Goal: Transaction & Acquisition: Book appointment/travel/reservation

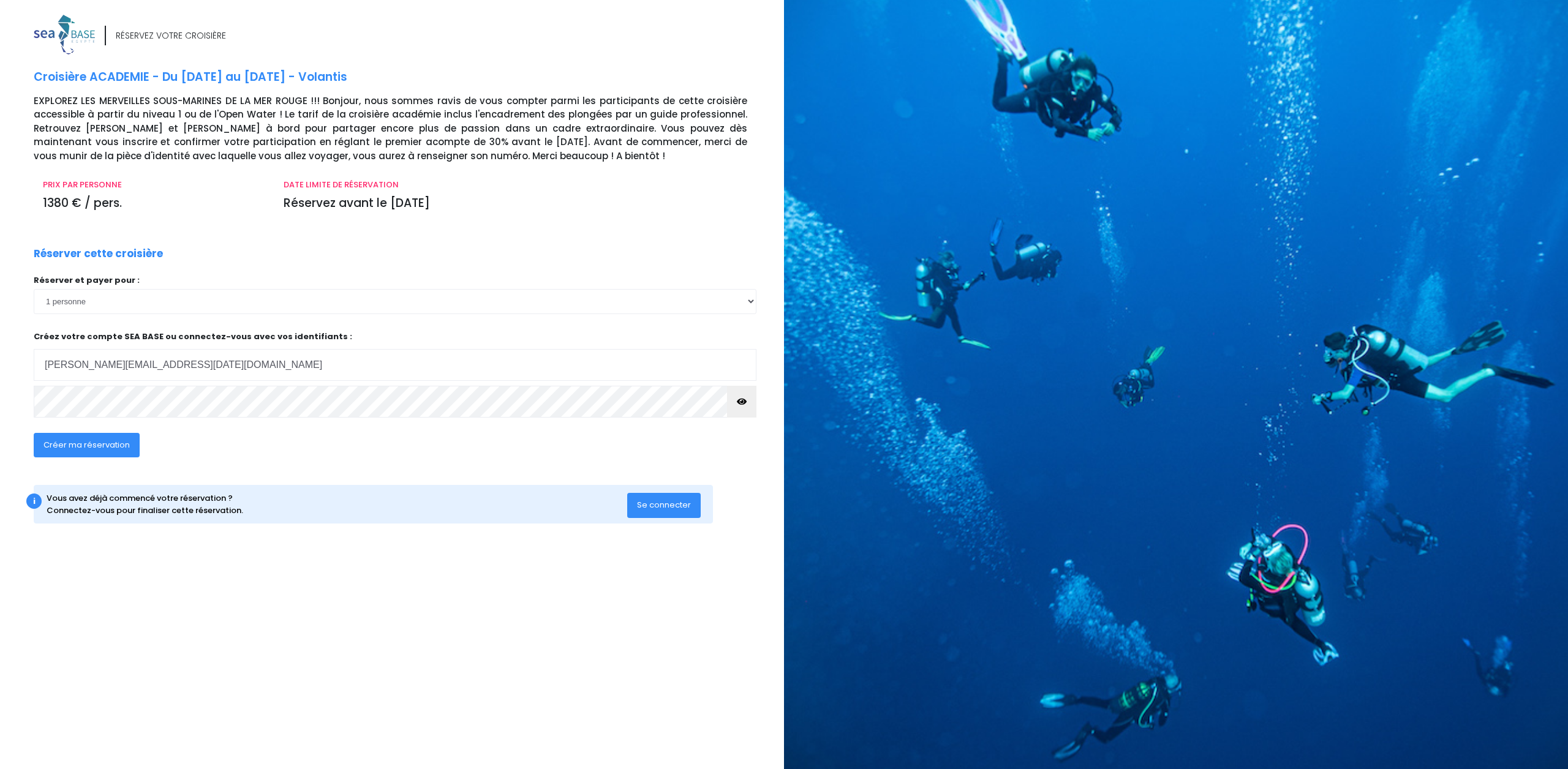
drag, startPoint x: 200, startPoint y: 357, endPoint x: 0, endPoint y: 366, distance: 200.2
click at [0, 365] on div "RÉSERVEZ VOTRE CROISIÈRE Croisière ACADEMIE - Du 29/08/26 au 05/09/26 - Volanti…" at bounding box center [387, 388] width 793 height 748
click at [185, 364] on input "guillaume_noel@hotmail.fr" at bounding box center [395, 365] width 723 height 32
drag, startPoint x: 198, startPoint y: 360, endPoint x: 21, endPoint y: 400, distance: 181.5
click at [21, 400] on div "RÉSERVEZ VOTRE CROISIÈRE Croisière ACADEMIE - Du 29/08/26 au 05/09/26 - Volanti…" at bounding box center [387, 388] width 793 height 748
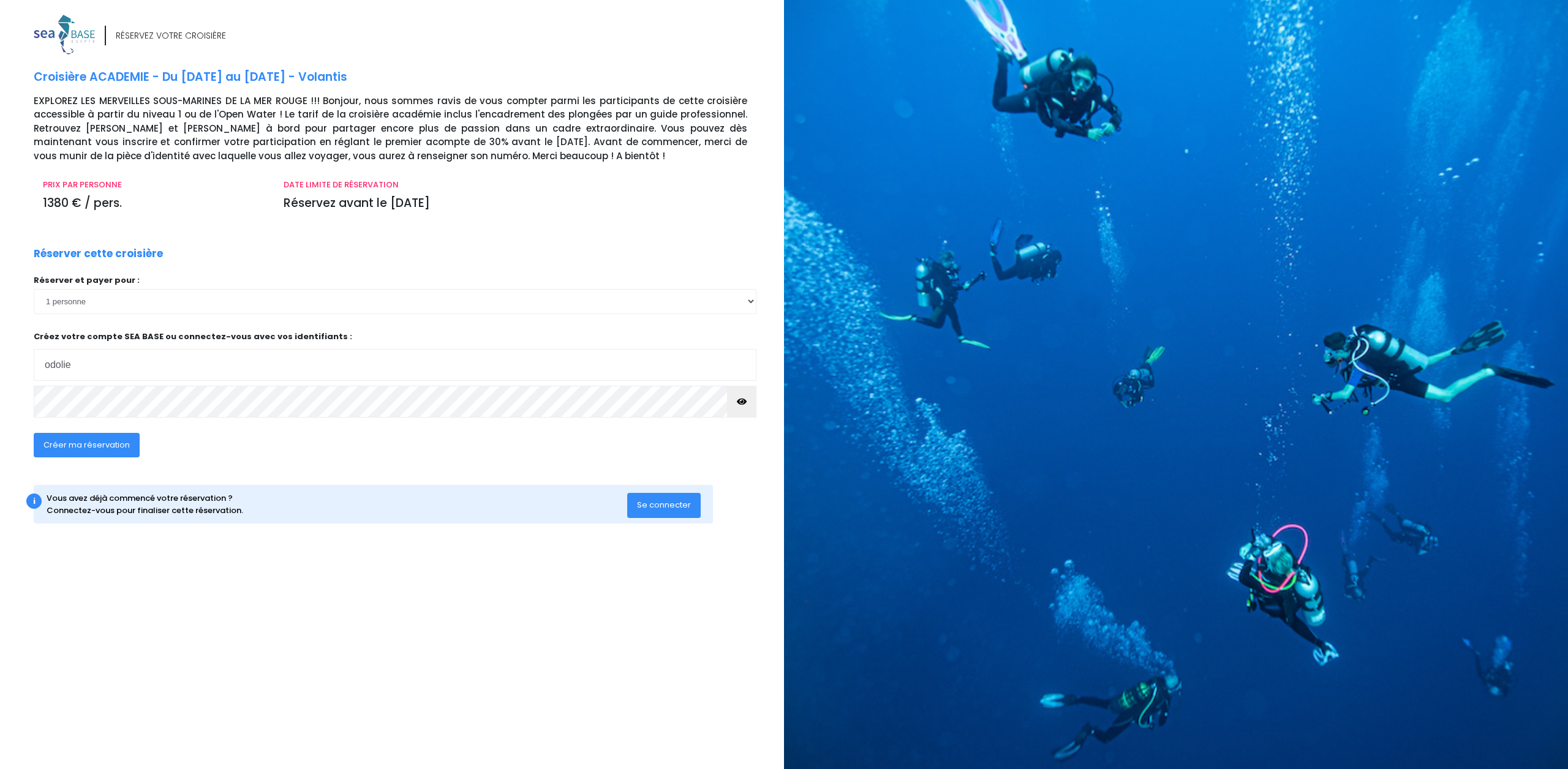
type input "odolie.mignard@laposte.net"
click at [0, 404] on div "RÉSERVEZ VOTRE CROISIÈRE Croisière ACADEMIE - Du 29/08/26 au 05/09/26 - Volanti…" at bounding box center [387, 388] width 793 height 748
click at [749, 401] on button "button" at bounding box center [742, 401] width 29 height 32
click at [510, 475] on div "RÉSERVEZ VOTRE CROISIÈRE Croisière ACADEMIE - Du 29/08/26 au 05/09/26 - Volanti…" at bounding box center [404, 281] width 759 height 533
click at [121, 447] on span "Créer ma réservation" at bounding box center [87, 445] width 87 height 11
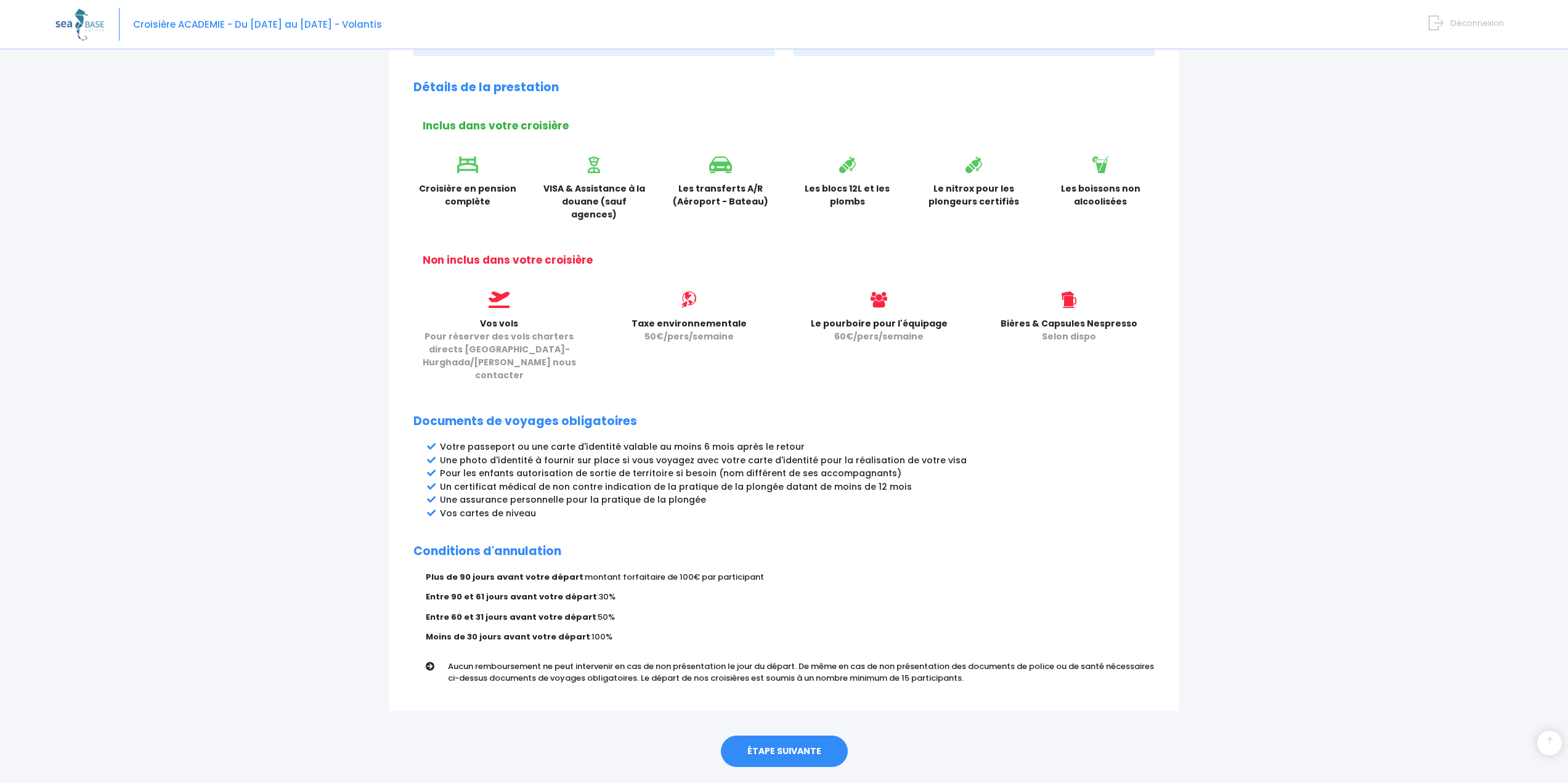
scroll to position [330, 0]
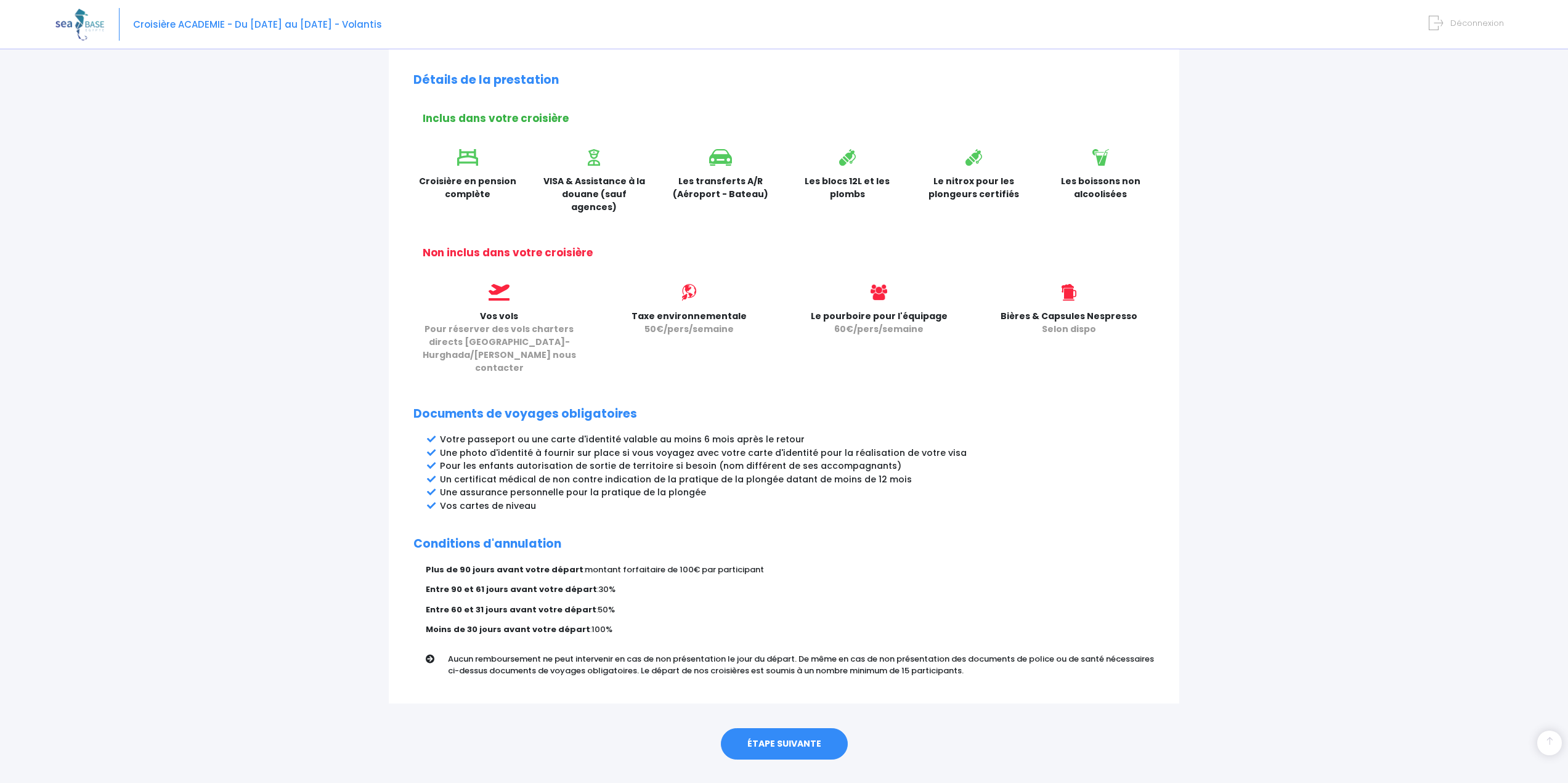
click at [773, 728] on link "ÉTAPE SUIVANTE" at bounding box center [785, 744] width 127 height 32
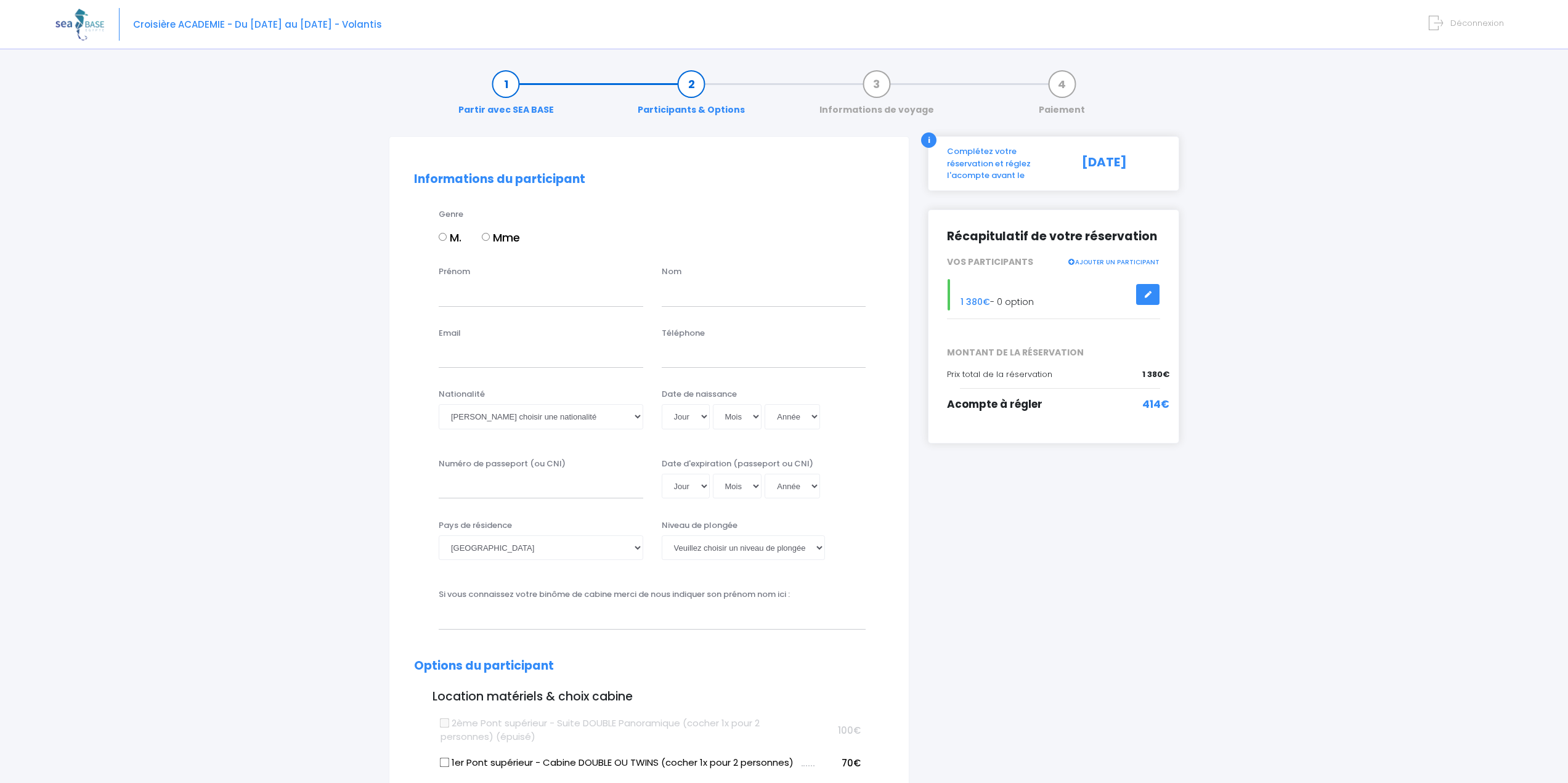
click at [488, 235] on input "Mme" at bounding box center [485, 236] width 8 height 8
radio input "true"
click at [504, 290] on input "Prénom" at bounding box center [541, 294] width 205 height 24
type input "odolie"
click at [743, 304] on input "text" at bounding box center [764, 294] width 205 height 24
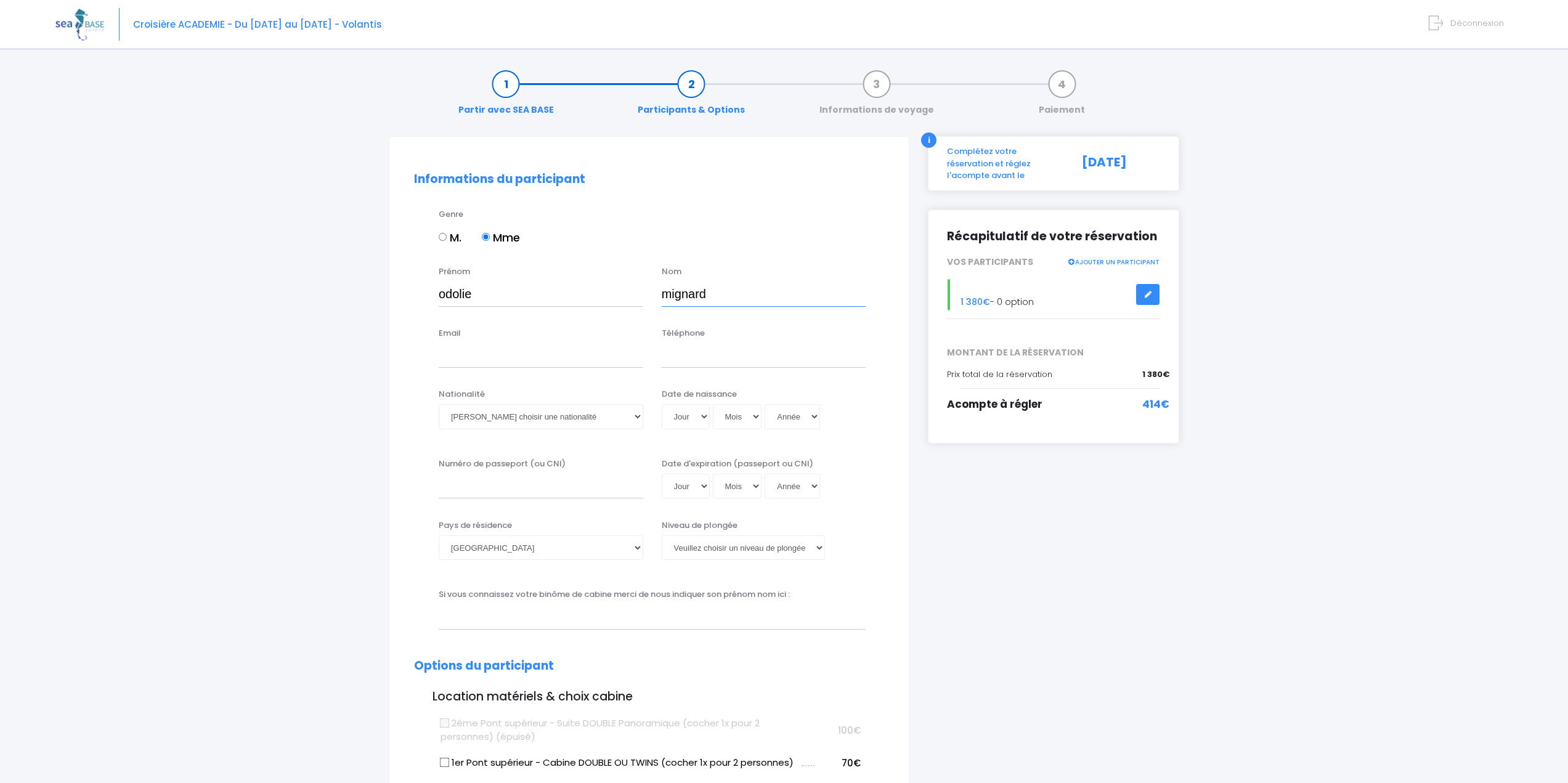
type input "mignard"
click at [569, 357] on input "Email" at bounding box center [541, 356] width 205 height 24
type input "odolie.mignard@laposte.net"
click at [692, 356] on input "Téléphone" at bounding box center [764, 356] width 205 height 24
type input "0677362119"
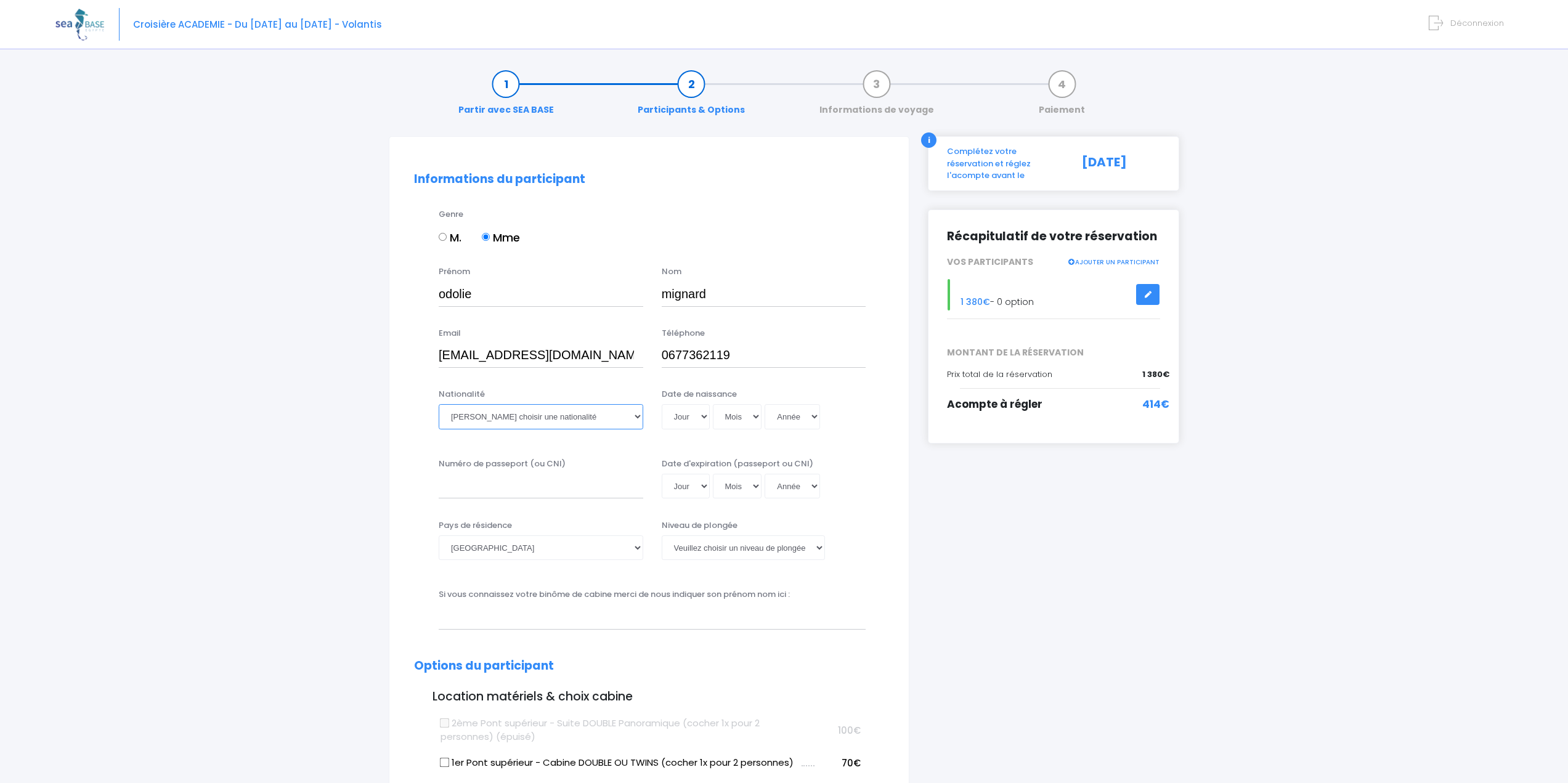
click at [630, 420] on select "Veuillez choisir une nationalité Afghane Albanaise Algerienne Allemande America…" at bounding box center [541, 416] width 205 height 24
select select "Française"
click at [439, 404] on select "Veuillez choisir une nationalité Afghane Albanaise Algerienne Allemande America…" at bounding box center [541, 416] width 205 height 24
click at [690, 414] on select "Jour 01 02 03 04 05 06 07 08 09 10 11 12 13 14 15 16 17 18 19 20 21 22 23 24 25…" at bounding box center [685, 416] width 48 height 24
select select "22"
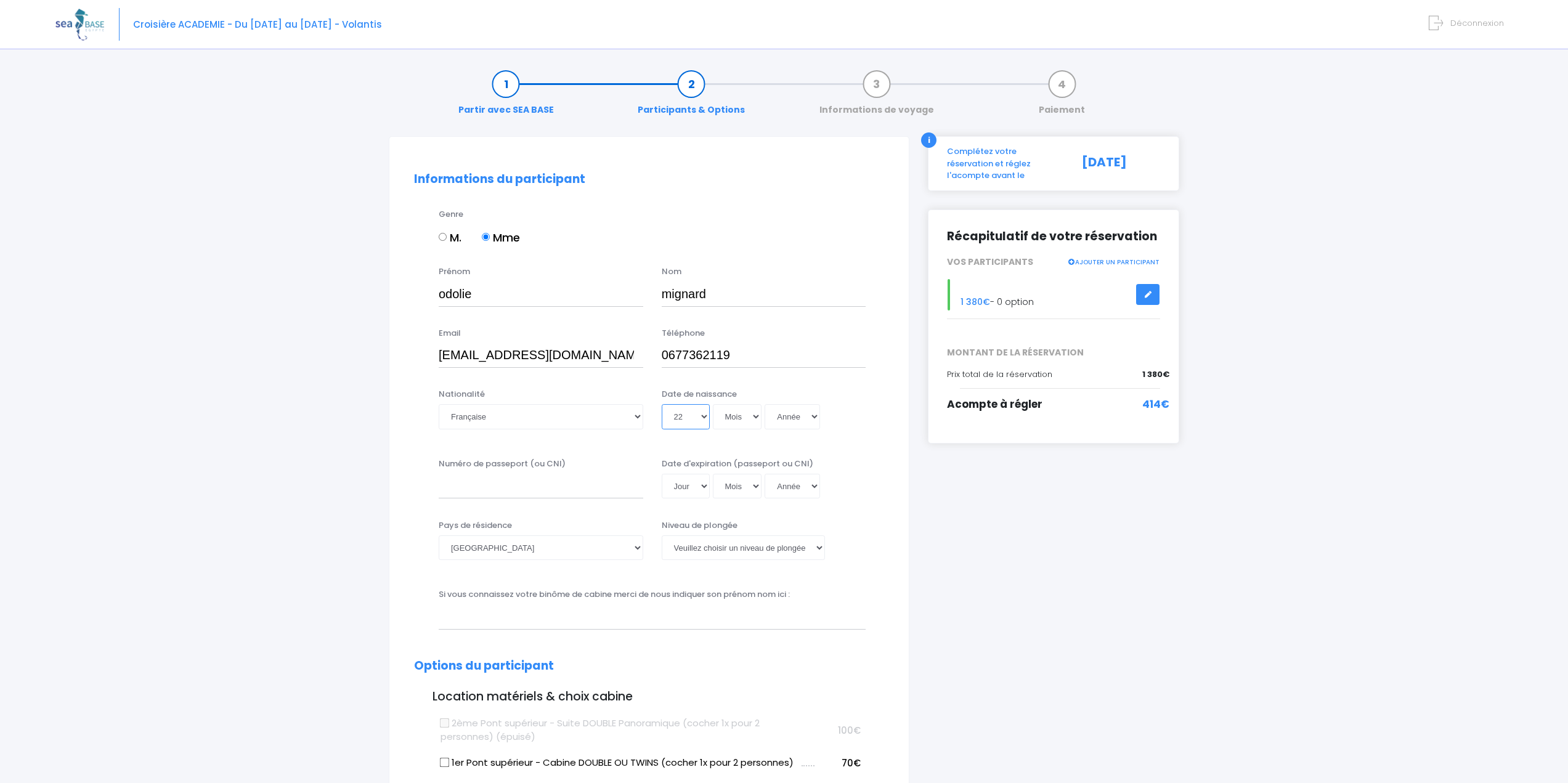
click at [662, 404] on select "Jour 01 02 03 04 05 06 07 08 09 10 11 12 13 14 15 16 17 18 19 20 21 22 23 24 25…" at bounding box center [685, 416] width 48 height 24
click at [753, 407] on select "Mois 01 02 03 04 05 06 07 08 09 10 11 12" at bounding box center [737, 416] width 50 height 24
select select "04"
click at [712, 404] on select "Mois 01 02 03 04 05 06 07 08 09 10 11 12" at bounding box center [737, 416] width 50 height 24
click at [799, 418] on select "Année 2045 2044 2043 2042 2041 2040 2039 2038 2037 2036 2035 2034 2033 2032 203…" at bounding box center [793, 416] width 56 height 24
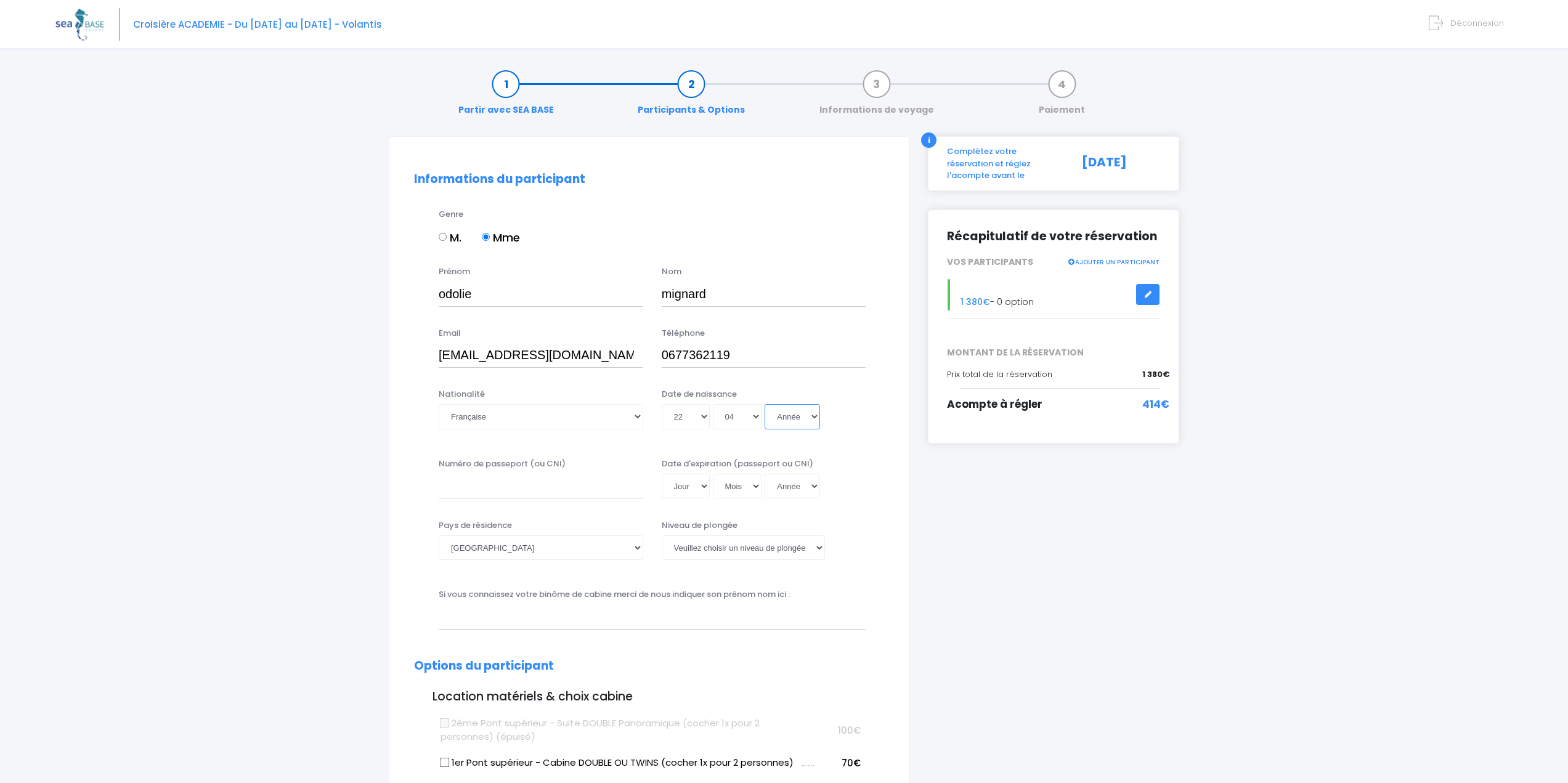
select select "1993"
click at [765, 404] on select "Année 2045 2044 2043 2042 2041 2040 2039 2038 2037 2036 2035 2034 2033 2032 203…" at bounding box center [793, 416] width 56 height 24
type input "1993-04-22"
click at [538, 498] on input "Numéro de passeport (ou CNI)" at bounding box center [541, 486] width 205 height 24
type input "25ed22274"
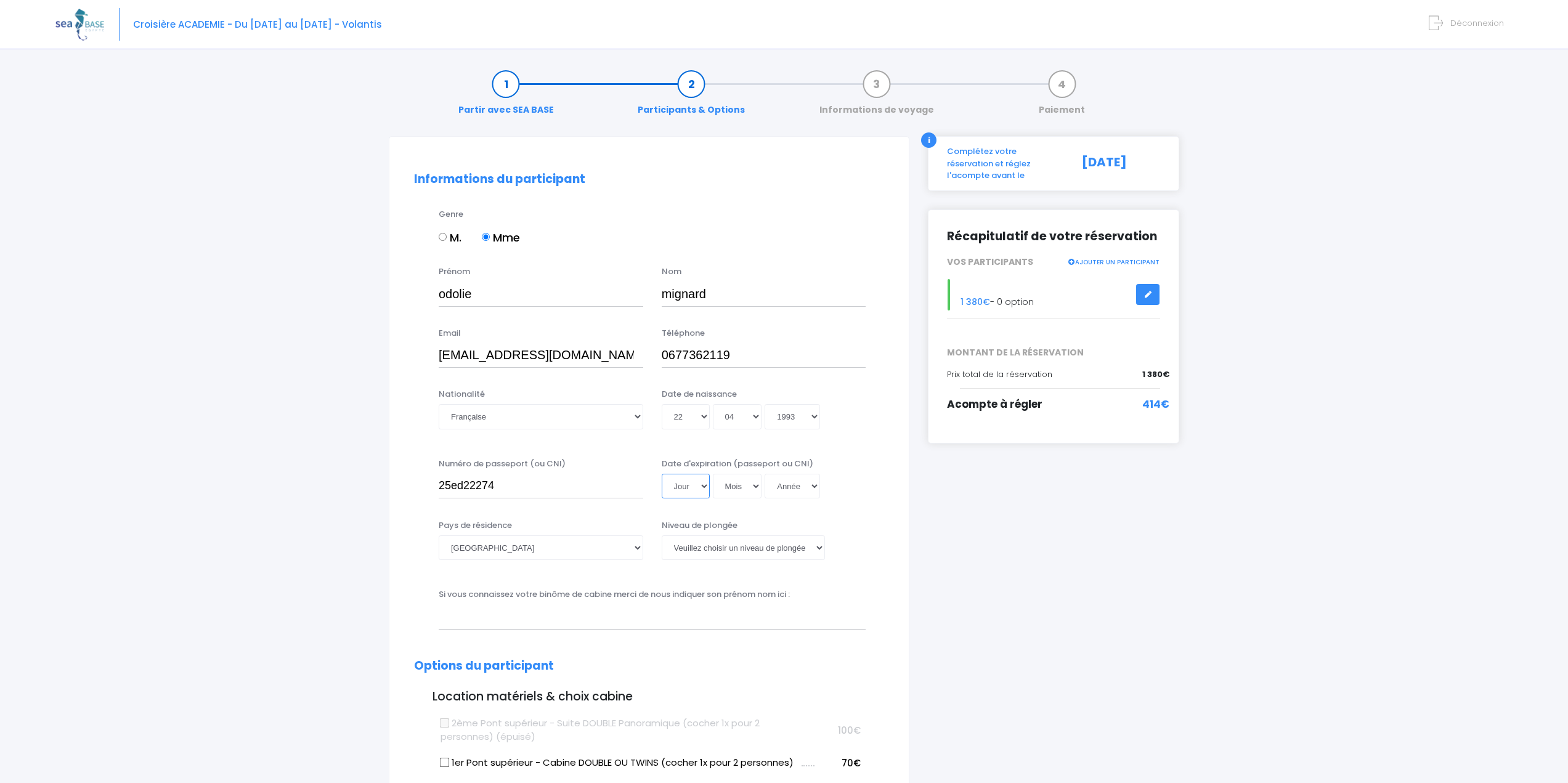
click at [691, 488] on select "Jour 01 02 03 04 05 06 07 08 09 10 11 12 13 14 15 16 17 18 19 20 21 22 23 24 25…" at bounding box center [685, 486] width 48 height 24
select select "27"
click at [662, 473] on select "Jour 01 02 03 04 05 06 07 08 09 10 11 12 13 14 15 16 17 18 19 20 21 22 23 24 25…" at bounding box center [685, 486] width 48 height 24
click at [727, 486] on select "Mois 01 02 03 04 05 06 07 08 09 10 11 12" at bounding box center [737, 486] width 50 height 24
select select "06"
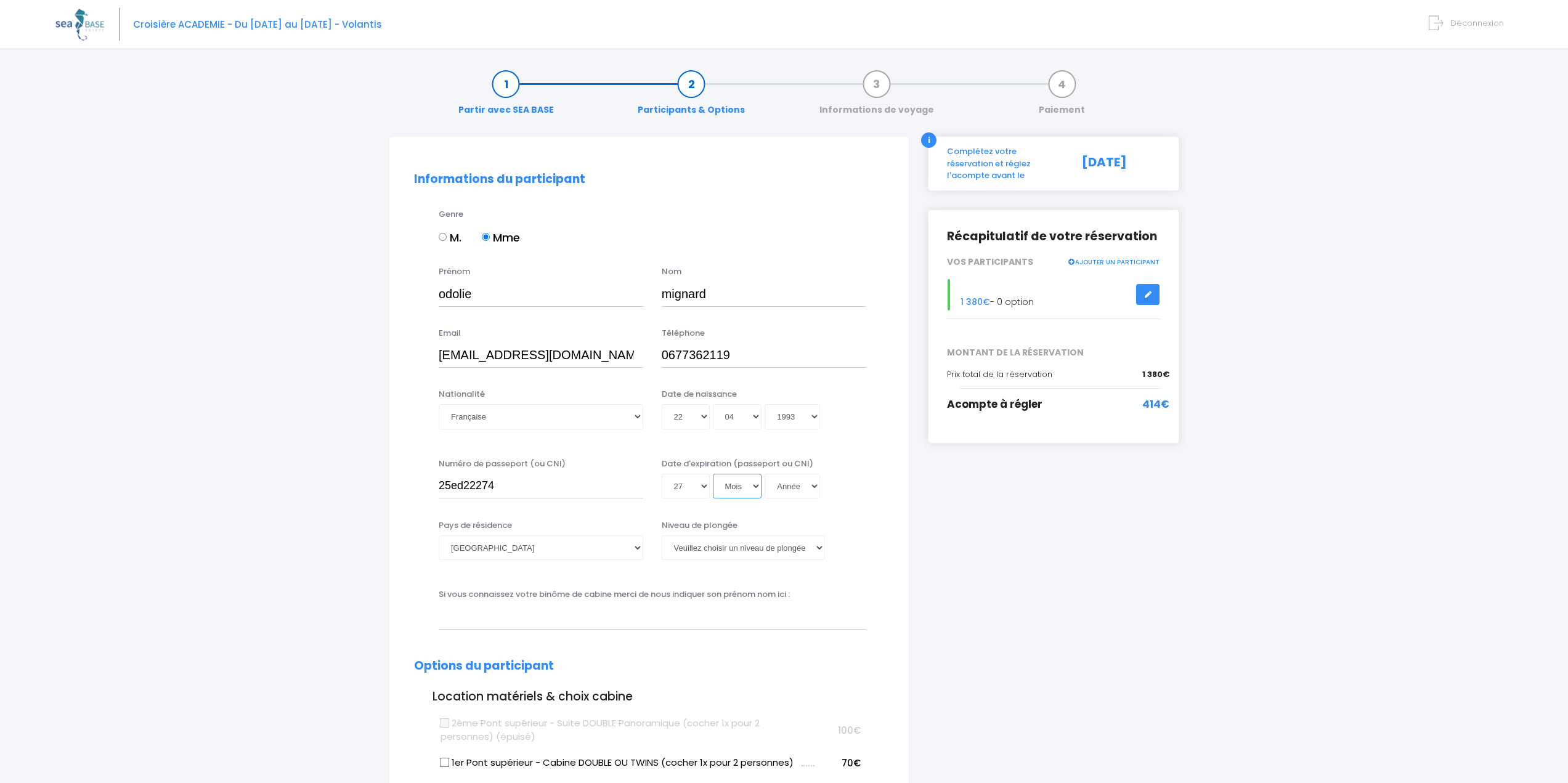
click at [712, 473] on select "Mois 01 02 03 04 05 06 07 08 09 10 11 12" at bounding box center [737, 486] width 50 height 24
click at [801, 486] on select "Année 2045 2044 2043 2042 2041 2040 2039 2038 2037 2036 2035 2034 2033 2032 203…" at bounding box center [793, 486] width 56 height 24
select select "2035"
click at [765, 473] on select "Année 2045 2044 2043 2042 2041 2040 2039 2038 2037 2036 2035 2034 2033 2032 203…" at bounding box center [793, 486] width 56 height 24
type input "2035-06-27"
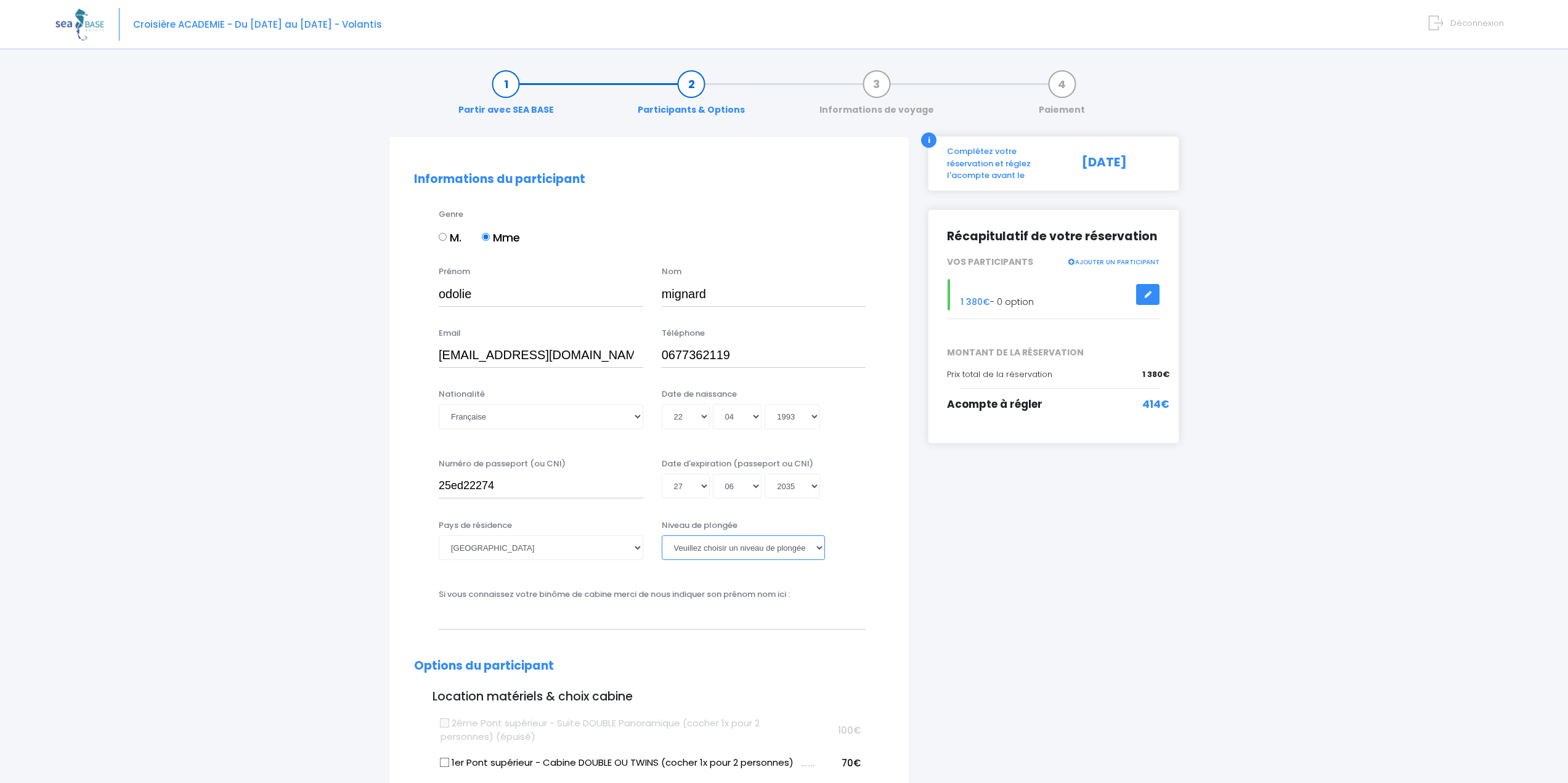
click at [740, 547] on select "Veuillez choisir un niveau de plongée Non plongeur Junior OW diver Adventure OW…" at bounding box center [743, 548] width 163 height 24
select select "N3"
click at [662, 535] on select "Veuillez choisir un niveau de plongée Non plongeur Junior OW diver Adventure OW…" at bounding box center [743, 548] width 163 height 24
click at [731, 627] on input "text" at bounding box center [652, 616] width 427 height 24
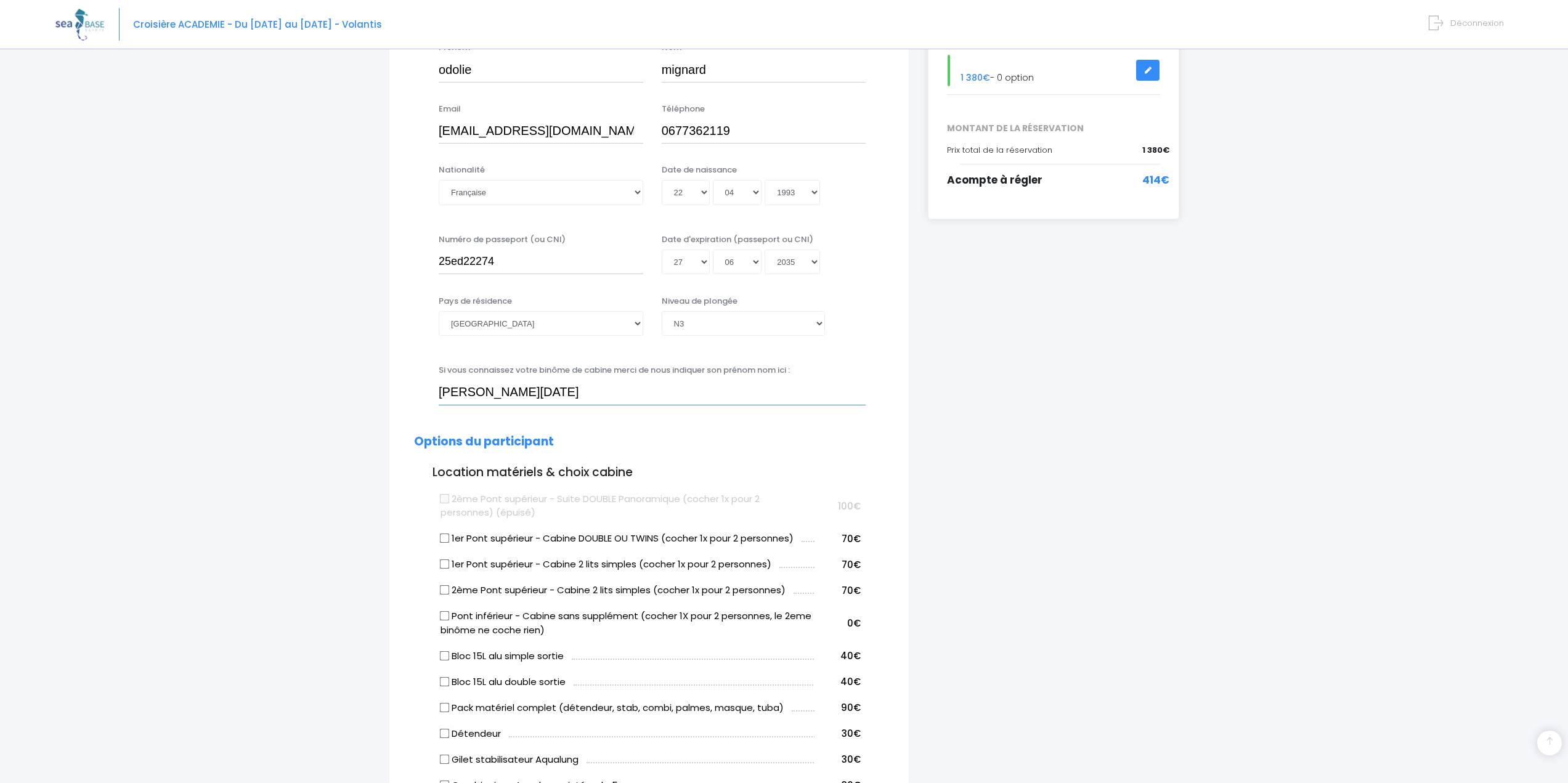
scroll to position [247, 0]
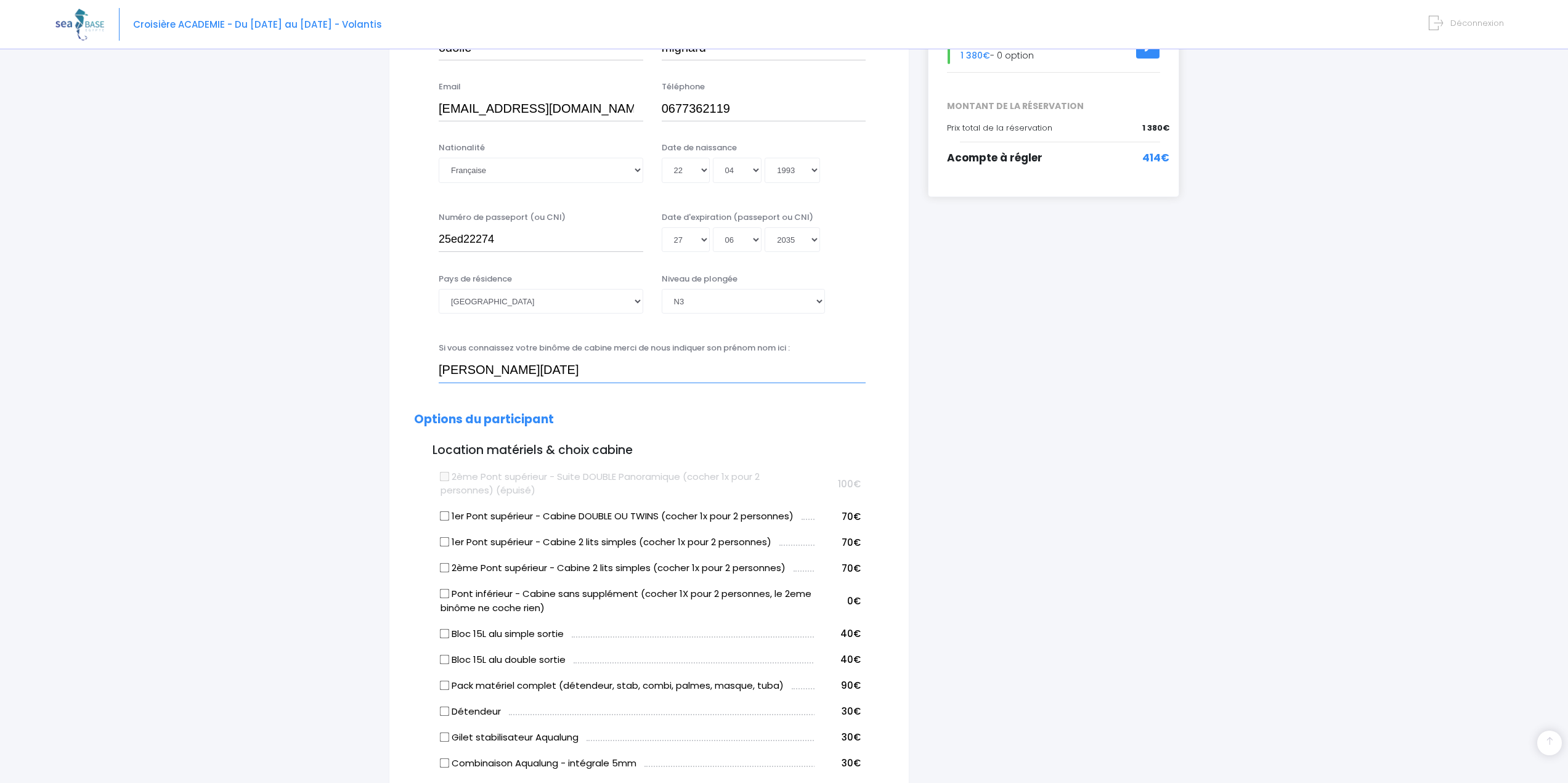
type input "guillaume noel"
click at [444, 592] on input "Pont inférieur - Cabine sans supplément (cocher 1X pour 2 personnes, le 2eme bi…" at bounding box center [444, 593] width 10 height 10
checkbox input "true"
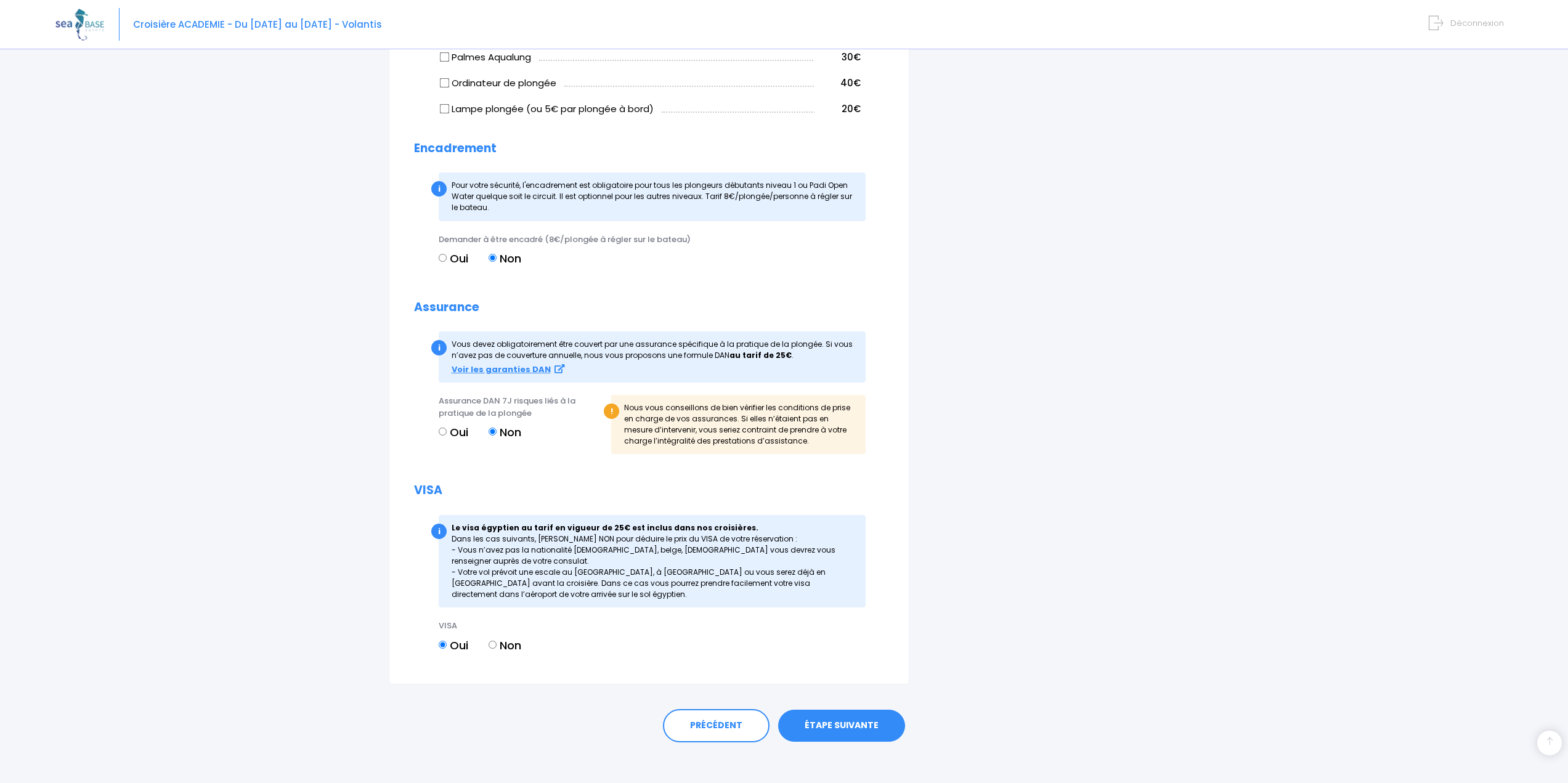
scroll to position [985, 0]
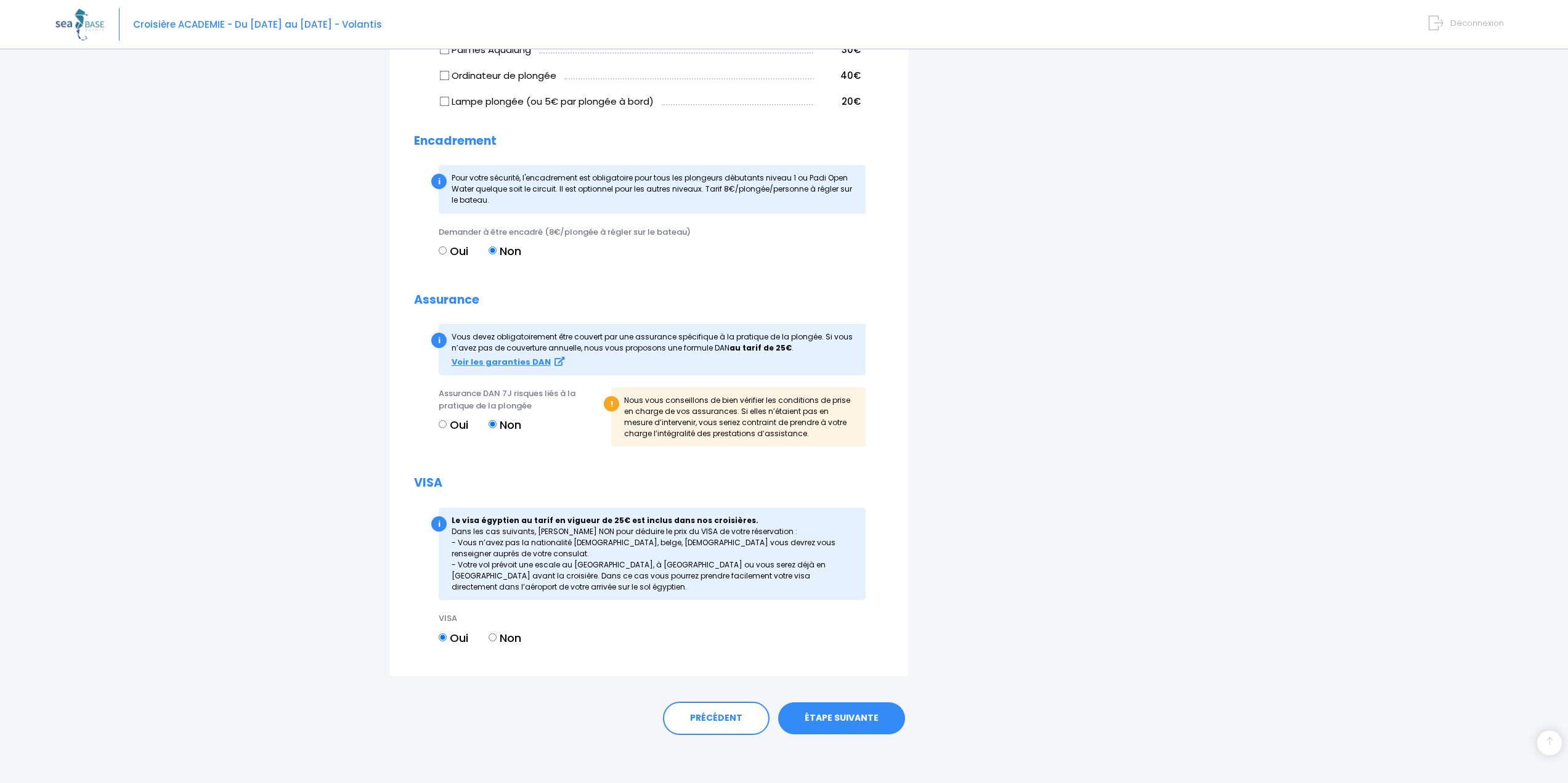
drag, startPoint x: 595, startPoint y: 521, endPoint x: 739, endPoint y: 528, distance: 144.2
click at [739, 528] on div "i Le visa égyptien au tarif en vigueur de 25€ est inclus dans nos croisières. D…" at bounding box center [652, 554] width 427 height 92
click at [651, 577] on div "i Le visa égyptien au tarif en vigueur de 25€ est inclus dans nos croisières. D…" at bounding box center [652, 554] width 427 height 92
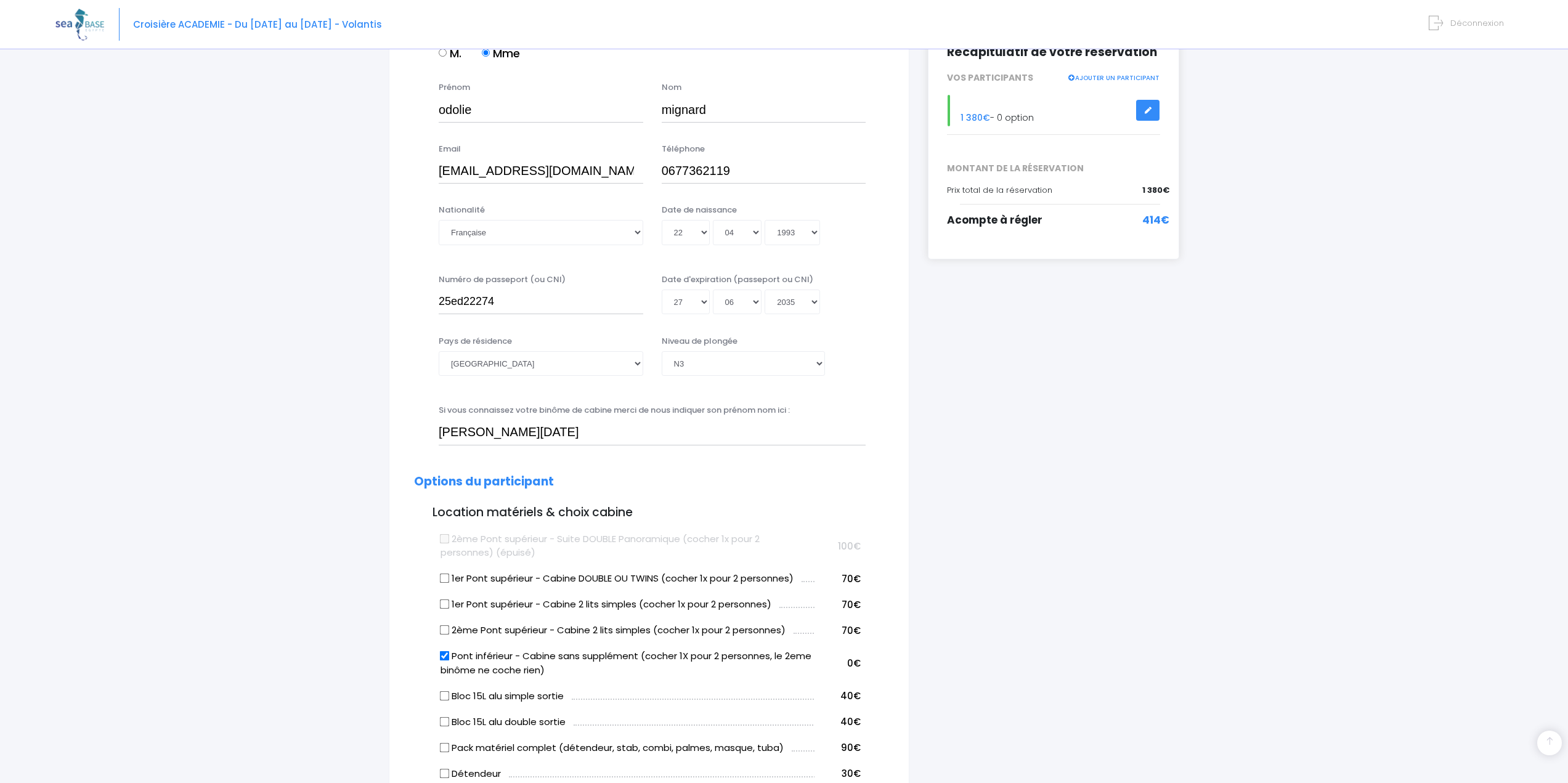
scroll to position [0, 0]
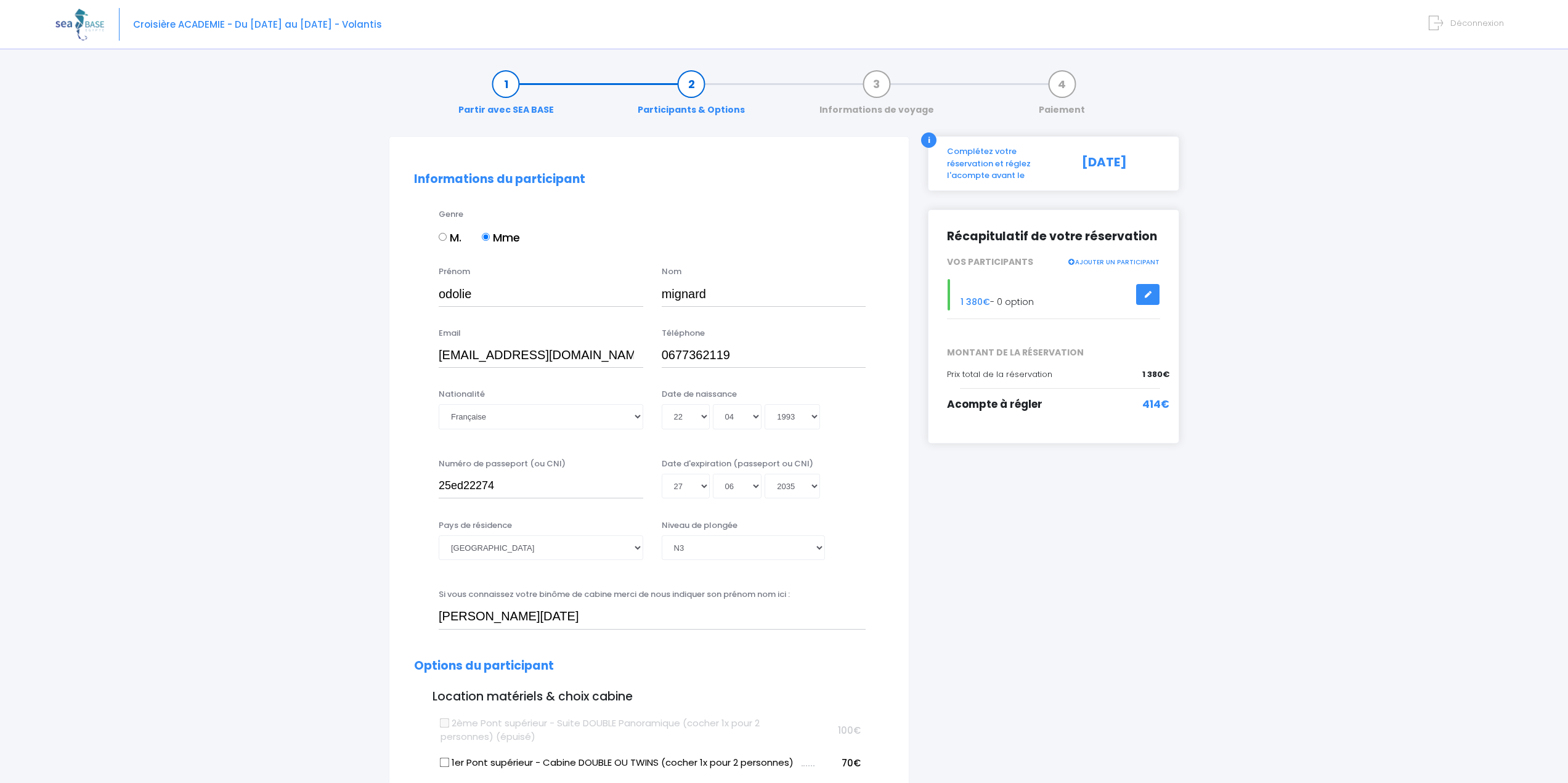
click at [497, 81] on link "Partir avec SEA BASE" at bounding box center [507, 97] width 108 height 39
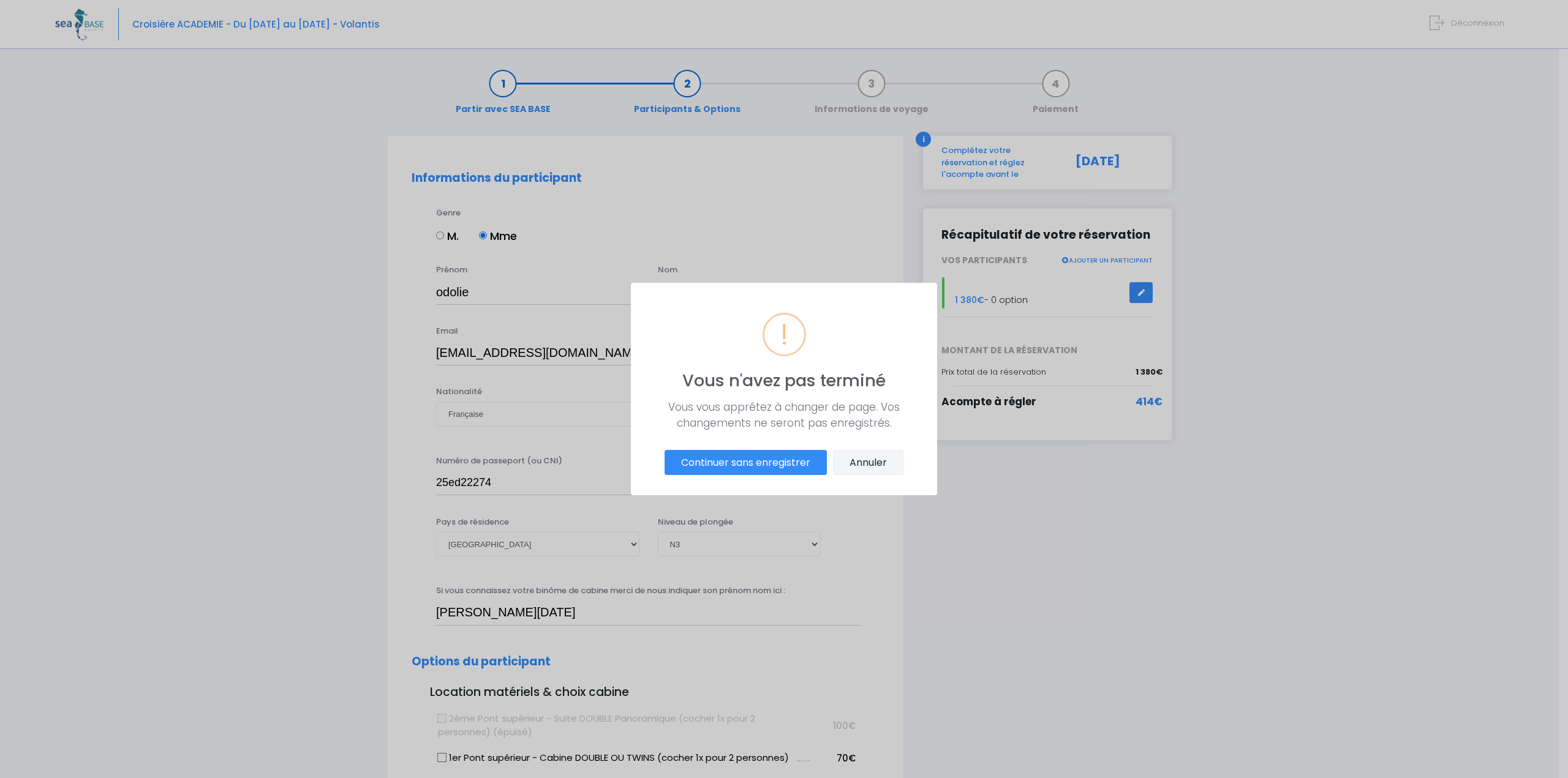
click at [858, 457] on button "Annuler" at bounding box center [868, 463] width 70 height 26
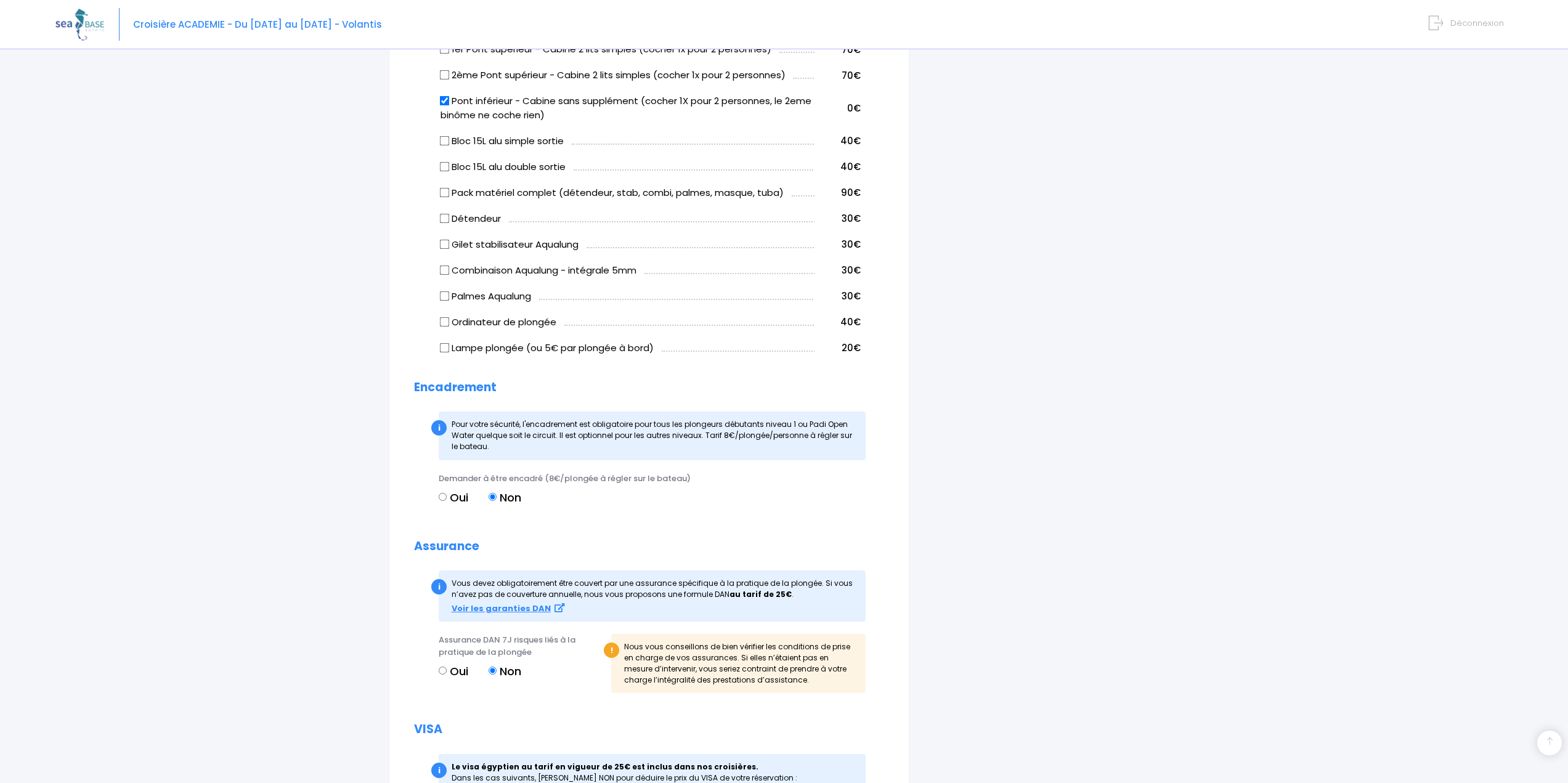
scroll to position [987, 0]
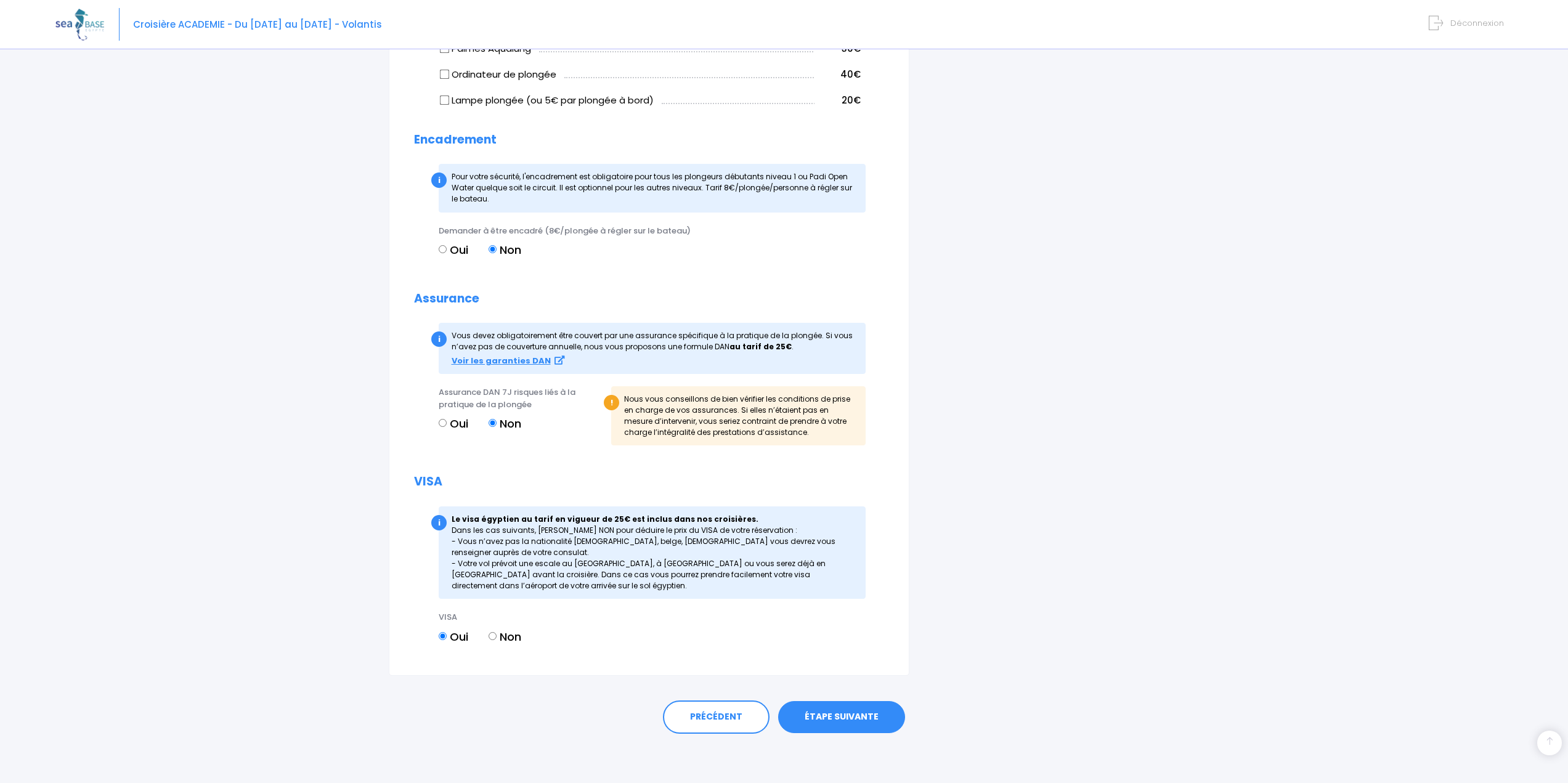
click at [844, 717] on link "ÉTAPE SUIVANTE" at bounding box center [842, 717] width 127 height 32
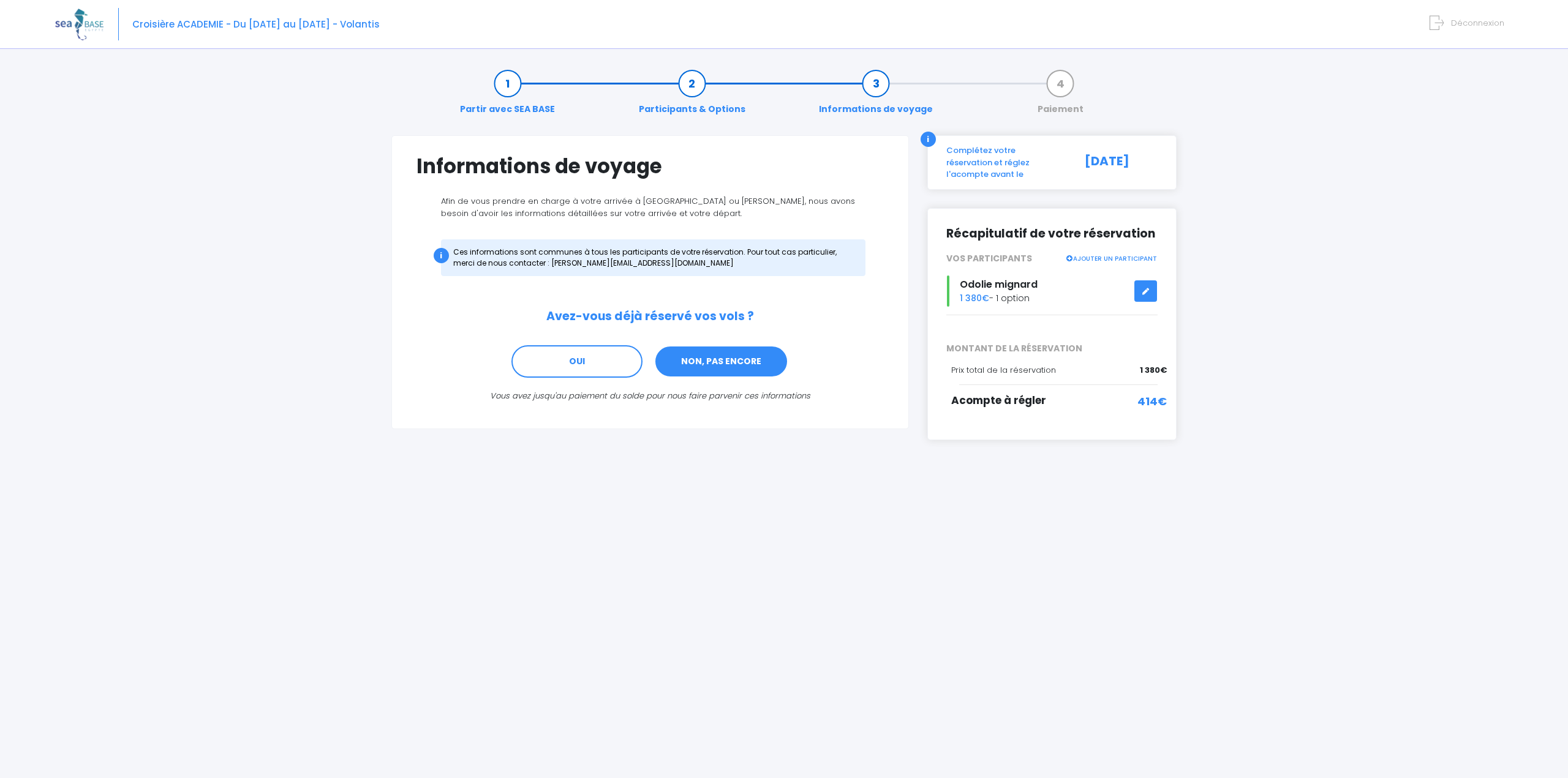
click at [721, 366] on link "NON, PAS ENCORE" at bounding box center [721, 361] width 134 height 33
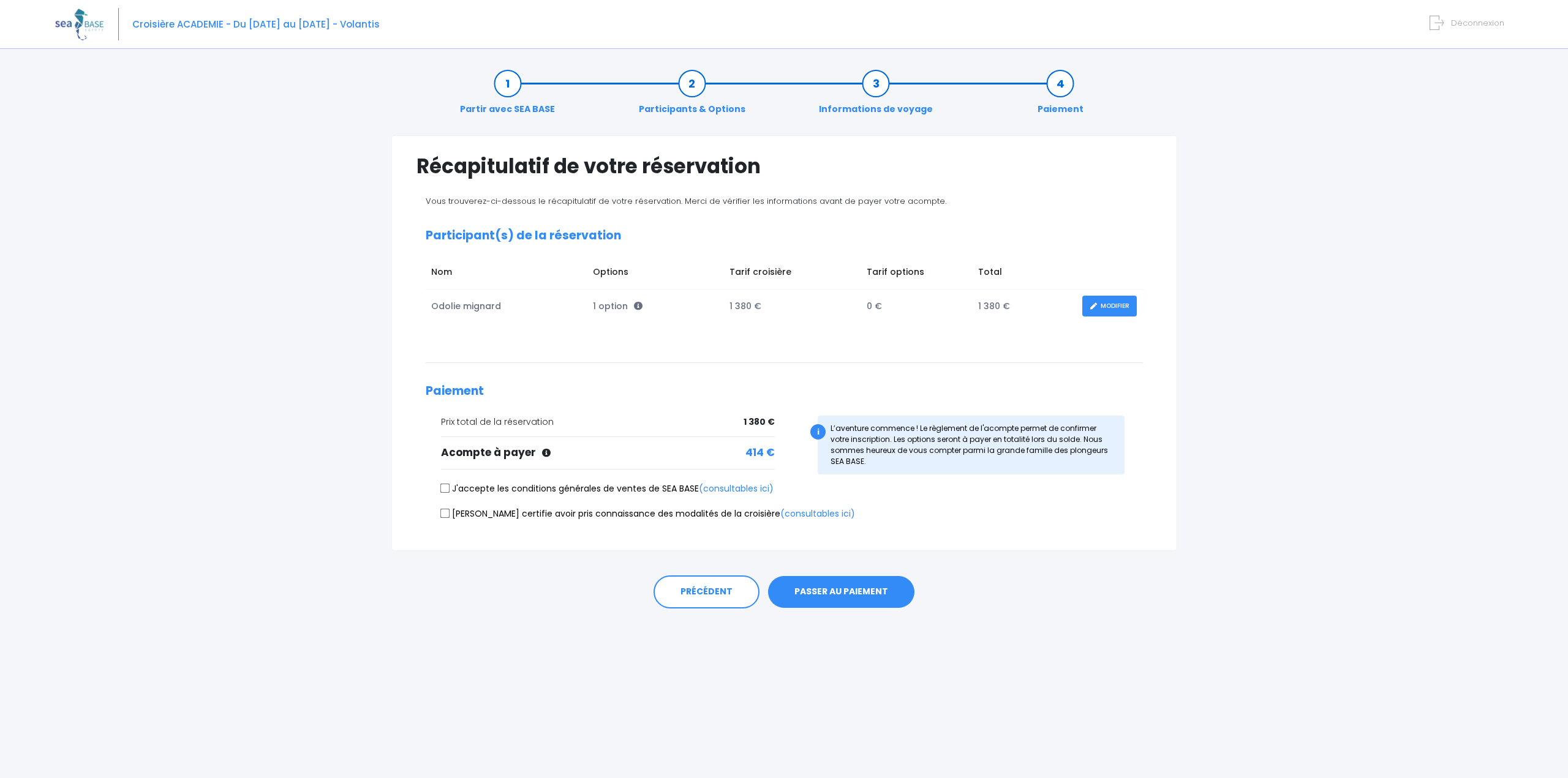
click at [446, 486] on input "J'accepte les conditions générales de ventes de SEA BASE (consultables ici)" at bounding box center [444, 488] width 10 height 10
checkbox input "true"
click at [447, 511] on input "[PERSON_NAME] certifie avoir pris connaissance des modalités de la croisière (c…" at bounding box center [444, 512] width 10 height 10
checkbox input "true"
click at [840, 590] on button "PASSER AU PAIEMENT" at bounding box center [841, 592] width 146 height 32
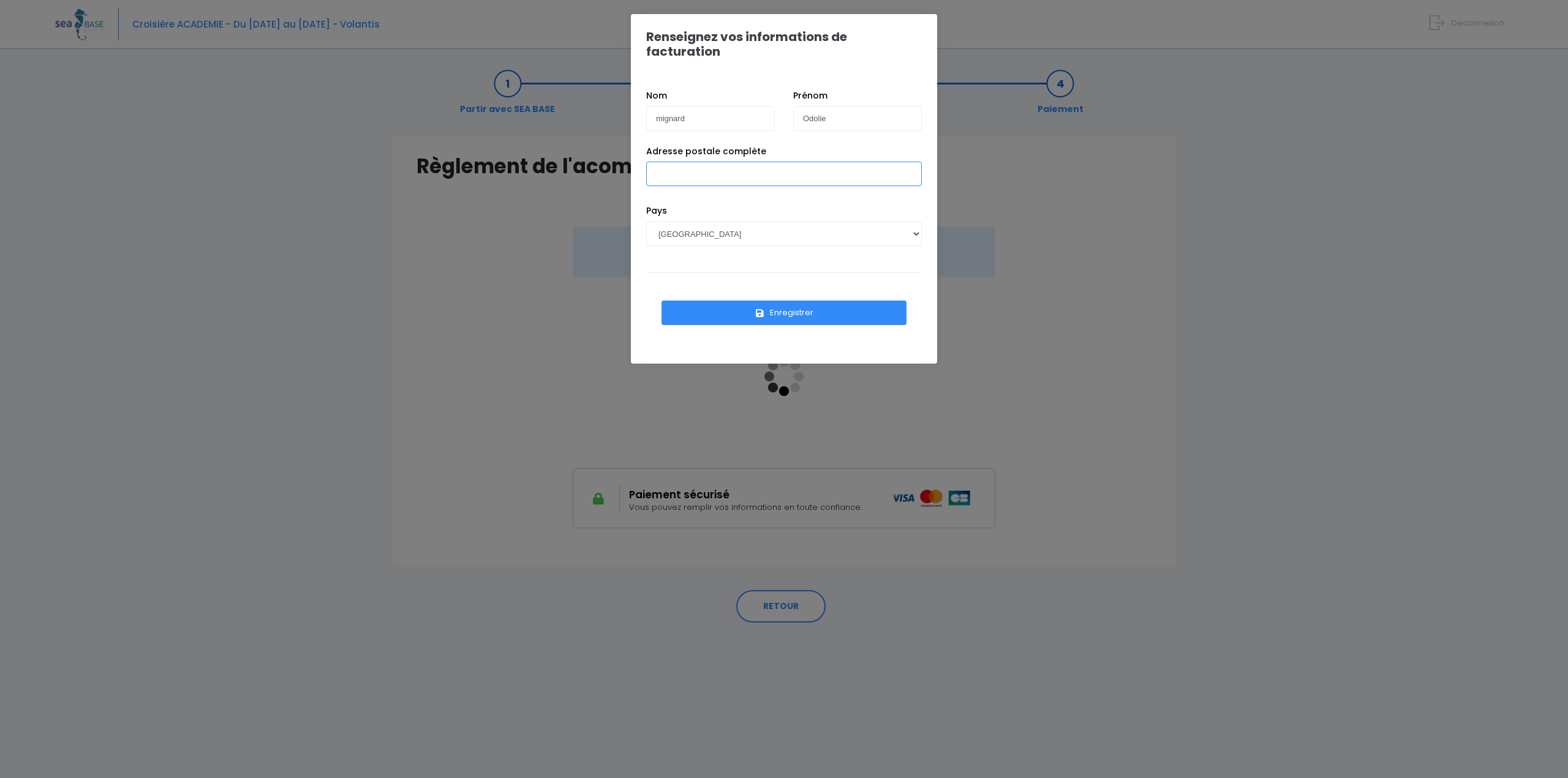
click at [708, 165] on input "Adresse postale complète" at bounding box center [784, 174] width 276 height 24
type input "[STREET_ADDRESS]"
click at [774, 204] on div "Pays AFGHANISTAN AFRIQUE DU SUD ÅLAND, ÎLES ALBANIE ALGÉRIE ALLEMAGNE ANDORRE A…" at bounding box center [784, 234] width 294 height 60
click at [787, 301] on button "Enregistrer" at bounding box center [784, 313] width 245 height 24
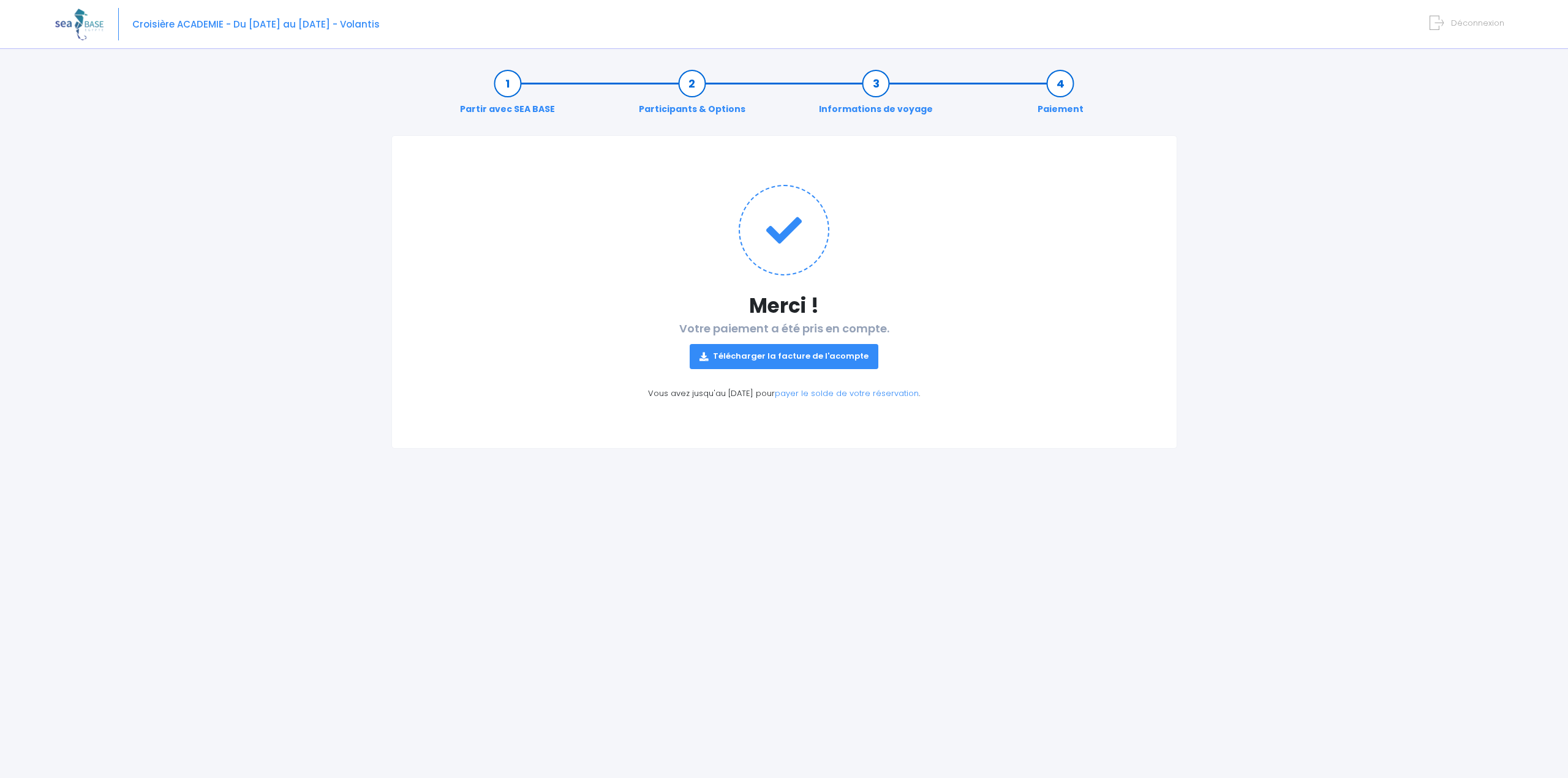
click at [802, 354] on link "Télécharger la facture de l'acompte" at bounding box center [784, 356] width 189 height 24
click at [809, 394] on link "payer le solde de votre réservation" at bounding box center [847, 392] width 144 height 11
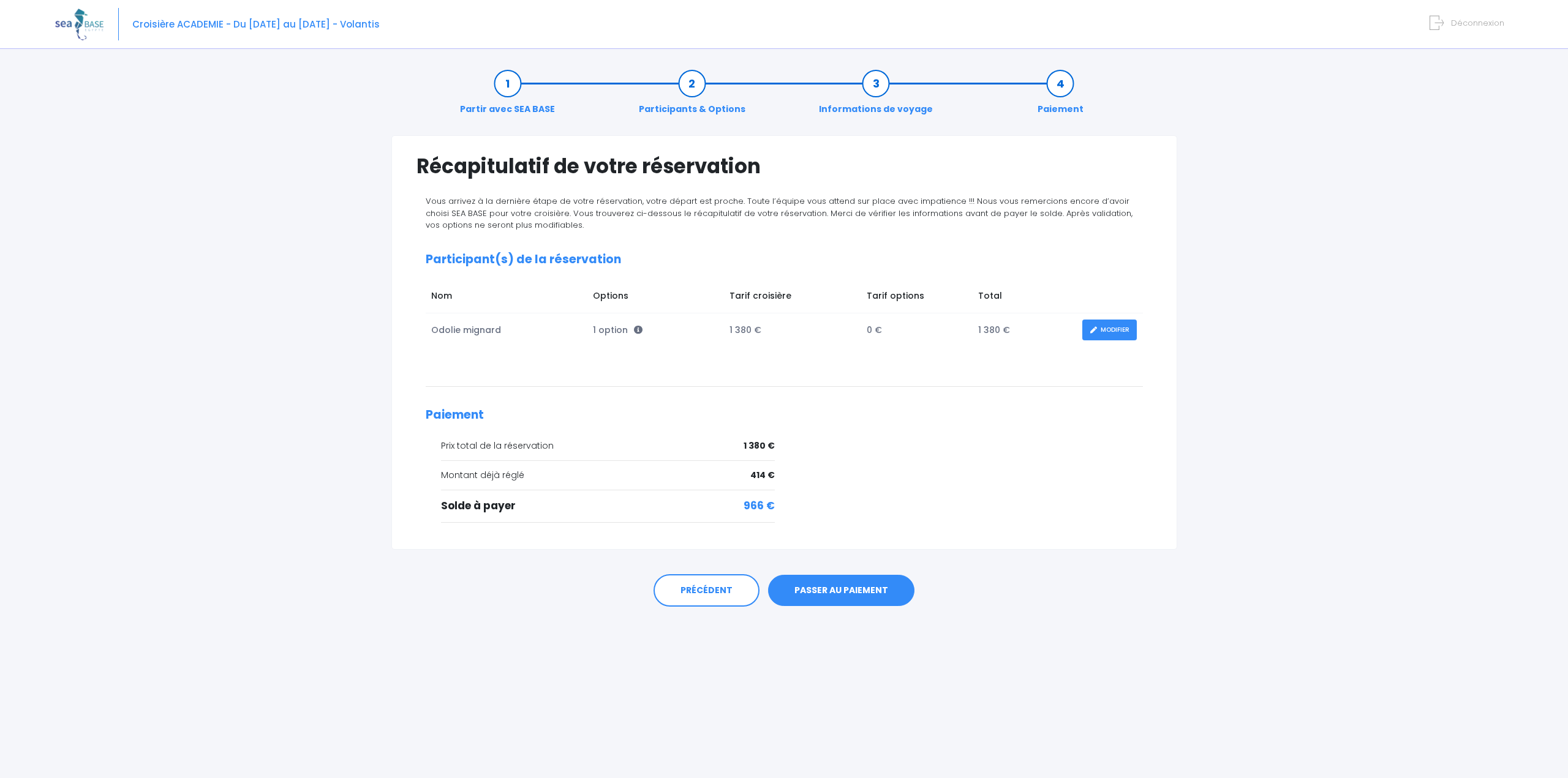
drag, startPoint x: 0, startPoint y: 0, endPoint x: 1260, endPoint y: 322, distance: 1300.5
click at [1260, 322] on div "Partir avec SEA BASE Participants & Options Informations de voyage Paiement Réc…" at bounding box center [784, 418] width 1457 height 721
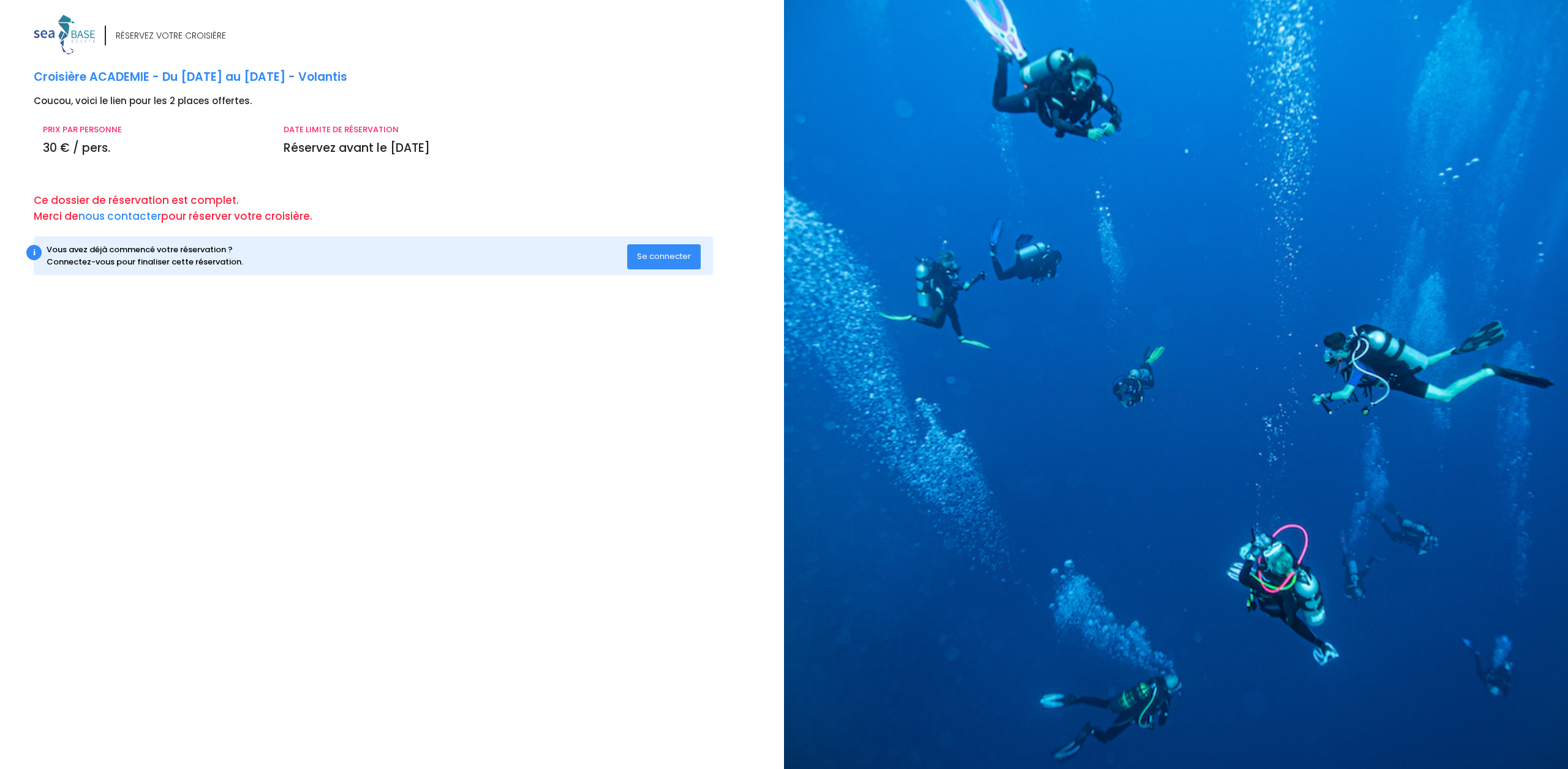
click at [651, 259] on span "Se connecter" at bounding box center [664, 256] width 54 height 11
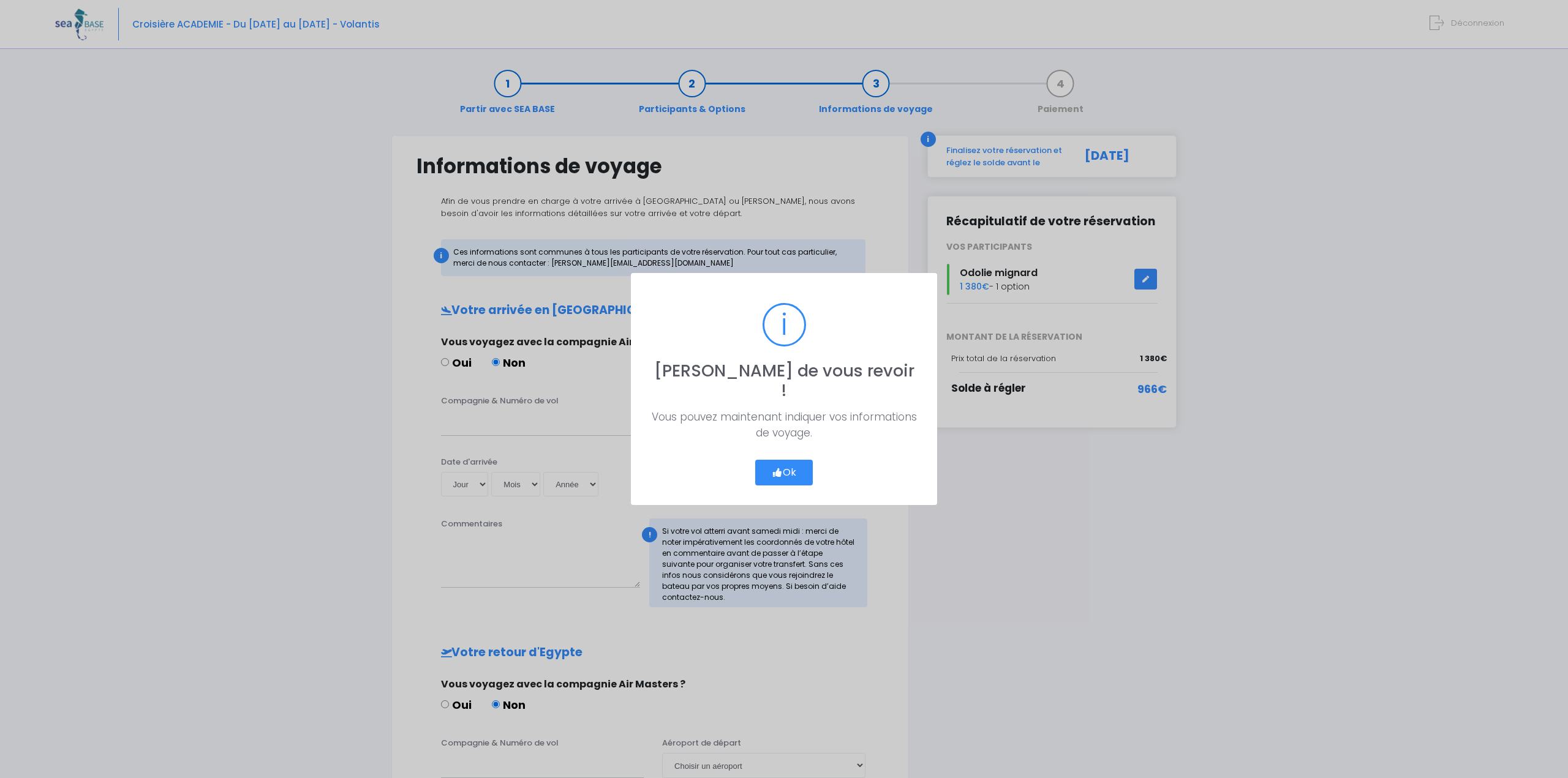
click at [783, 460] on button "Ok" at bounding box center [784, 473] width 57 height 26
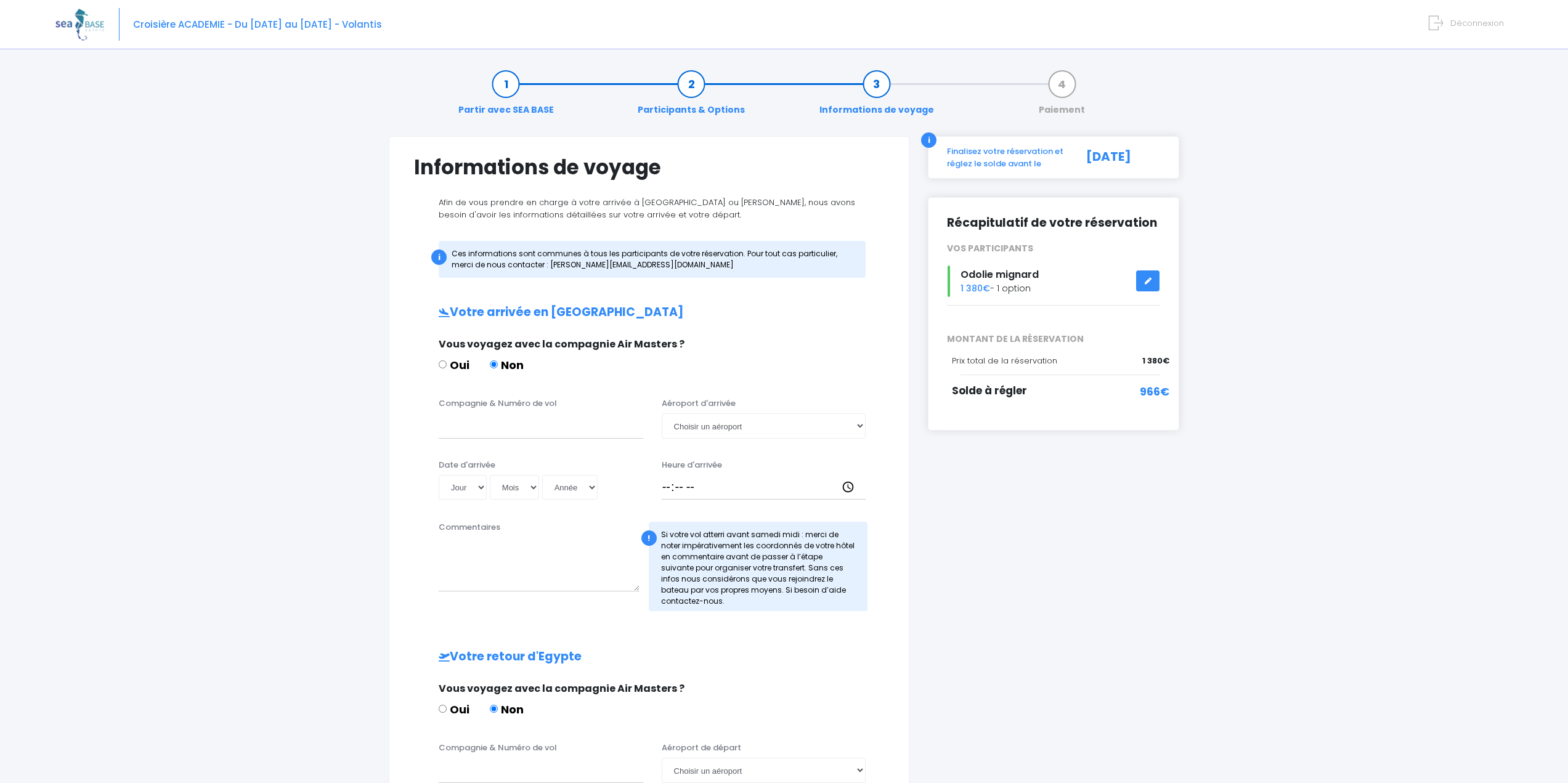
click at [1460, 26] on span "Déconnexion" at bounding box center [1476, 23] width 53 height 11
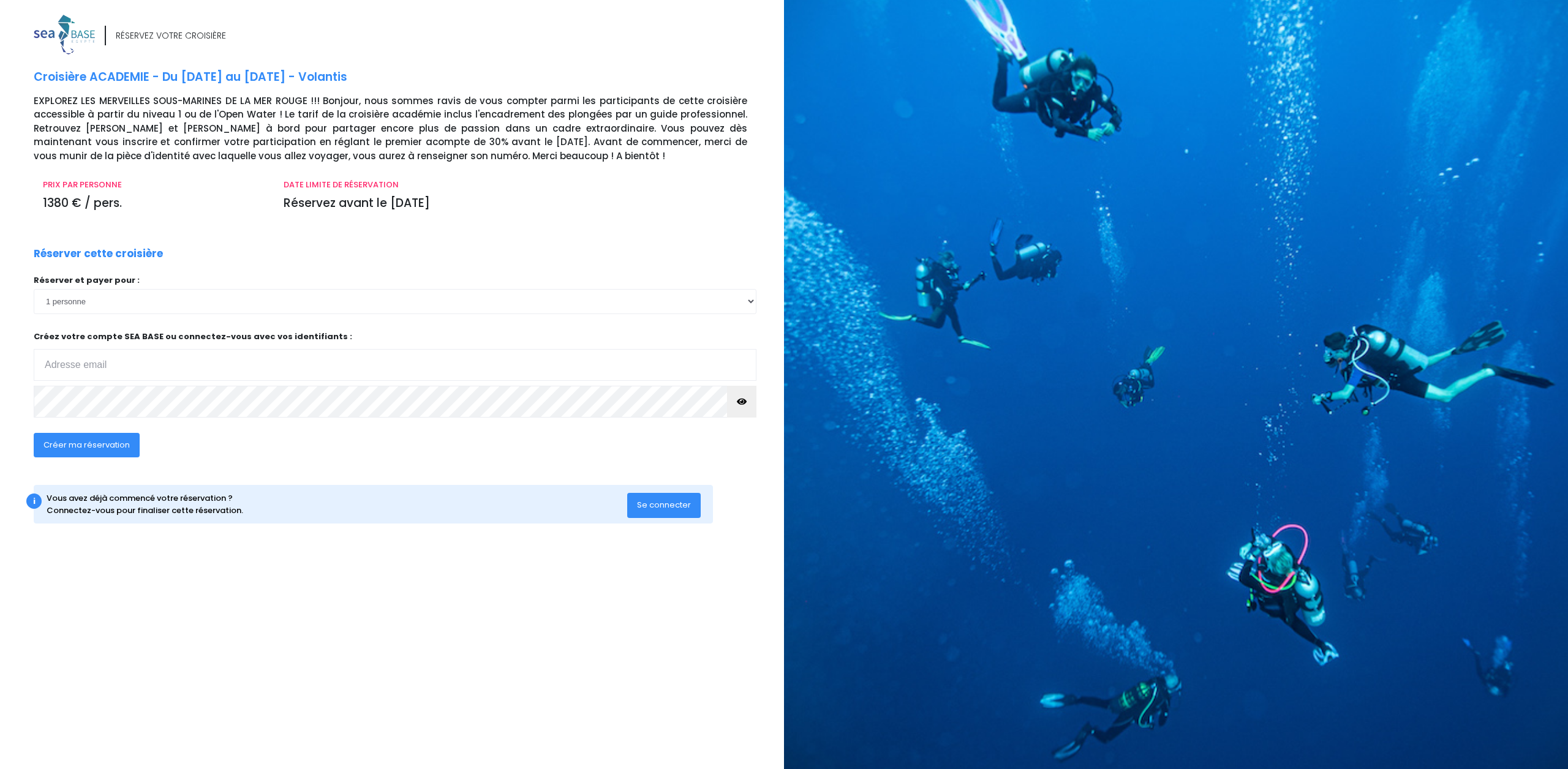
type input "[PERSON_NAME][EMAIL_ADDRESS][DATE][DOMAIN_NAME]"
click at [120, 452] on button "Créer ma réservation" at bounding box center [87, 445] width 106 height 24
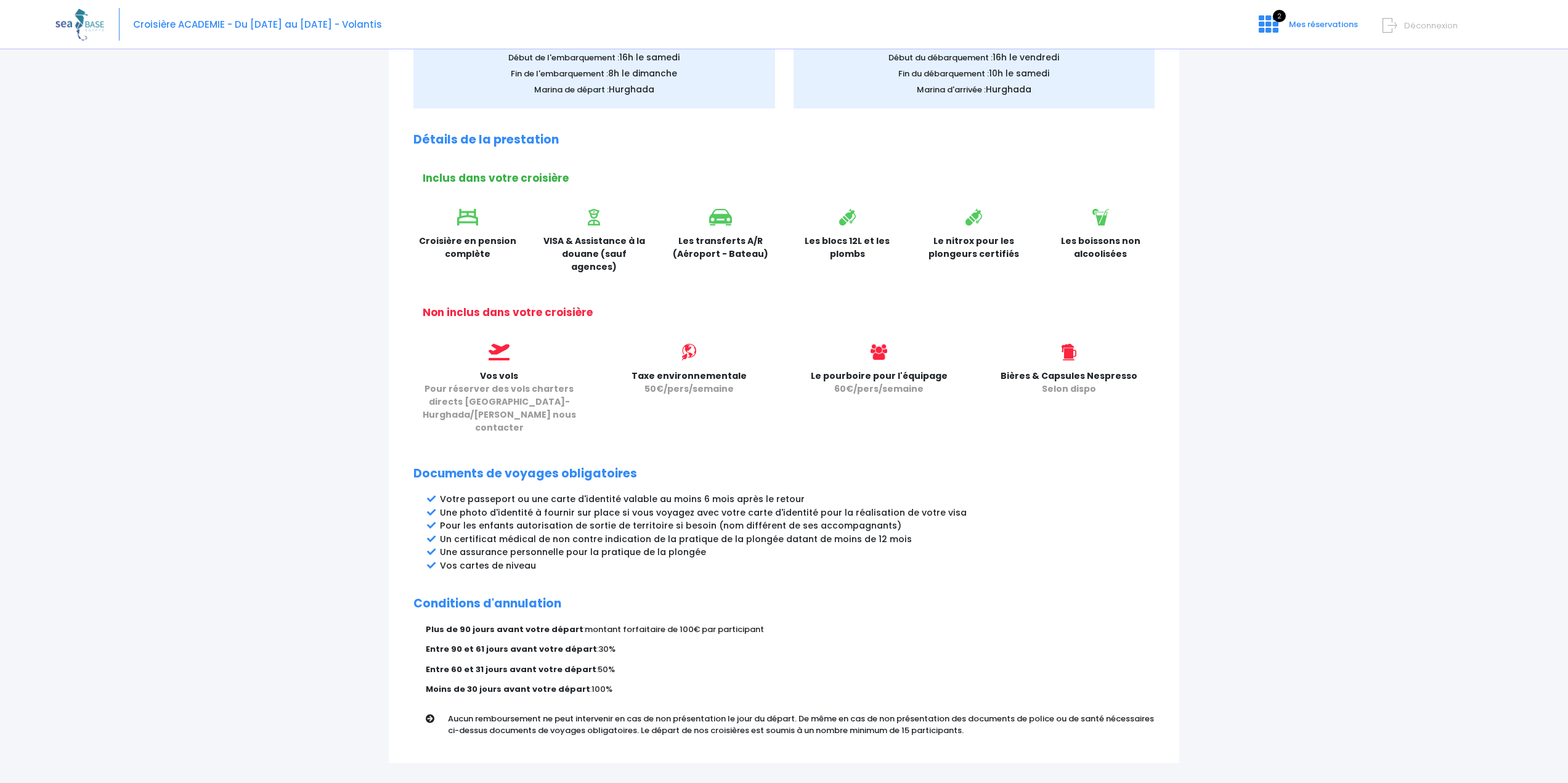
scroll to position [330, 0]
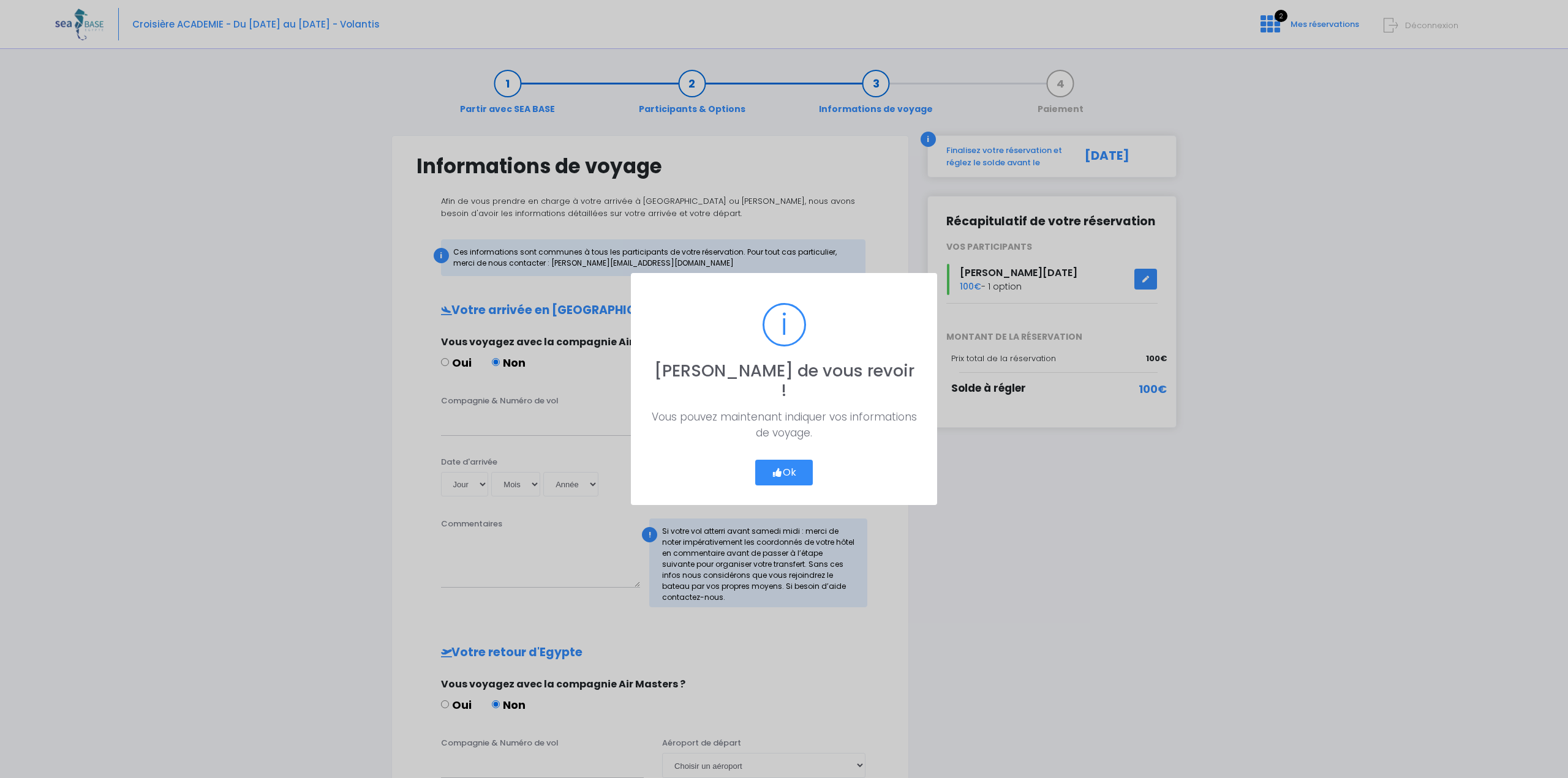
click at [785, 460] on button "Ok" at bounding box center [784, 473] width 57 height 26
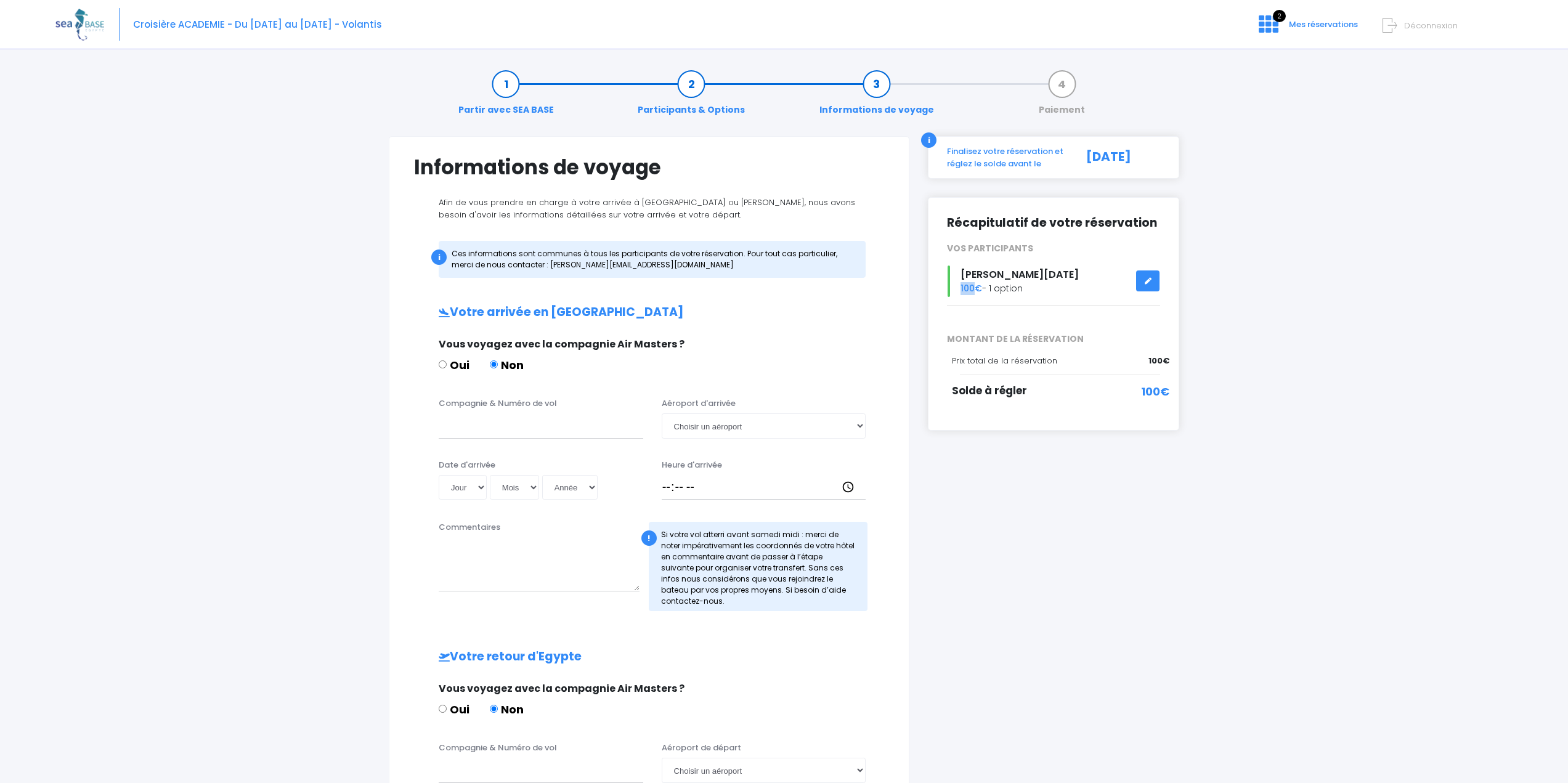
drag, startPoint x: 970, startPoint y: 284, endPoint x: 935, endPoint y: 292, distance: 35.9
click at [936, 292] on div "Récapitulatif de votre réservation VOS PARTICIPANTS Guillaume NOEL 100€ - 1 opt…" at bounding box center [1053, 314] width 251 height 234
click at [948, 308] on div at bounding box center [1053, 305] width 232 height 17
